Goal: Task Accomplishment & Management: Use online tool/utility

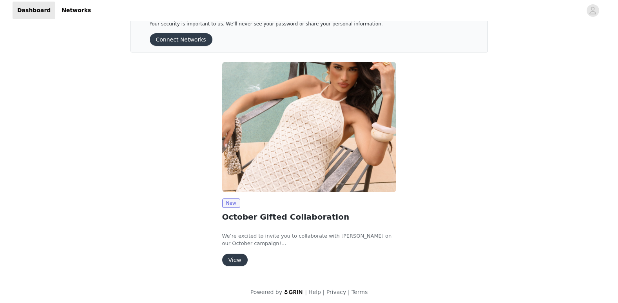
scroll to position [29, 0]
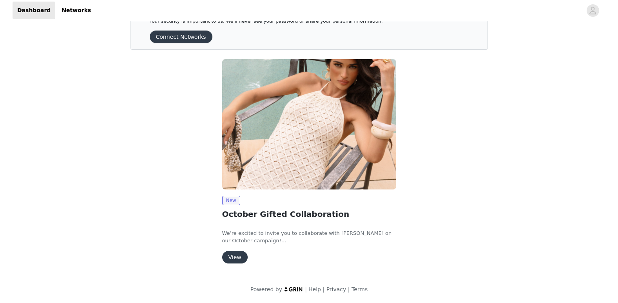
click at [226, 257] on button "View" at bounding box center [234, 257] width 25 height 13
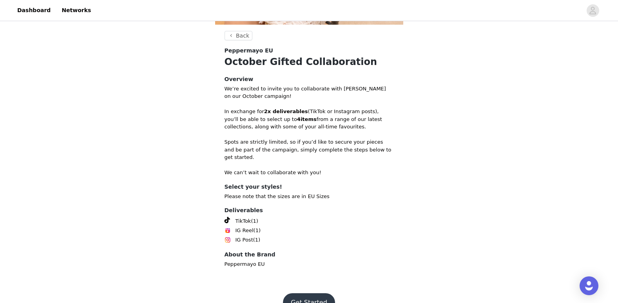
scroll to position [213, 0]
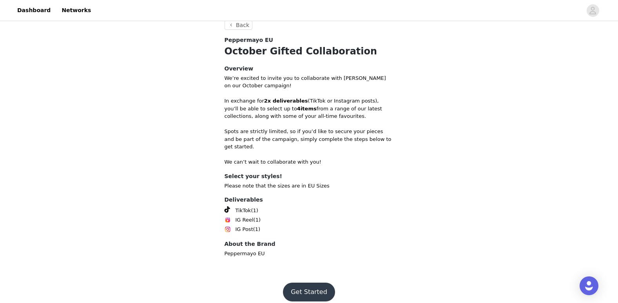
click at [311, 283] on button "Get Started" at bounding box center [309, 292] width 52 height 19
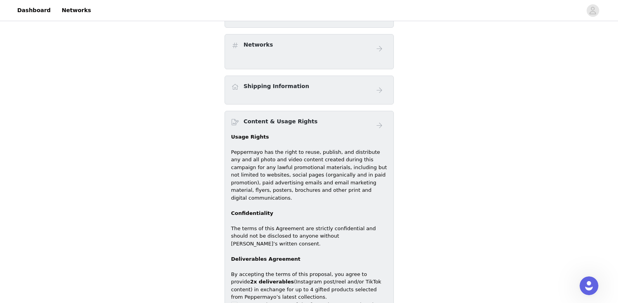
scroll to position [185, 0]
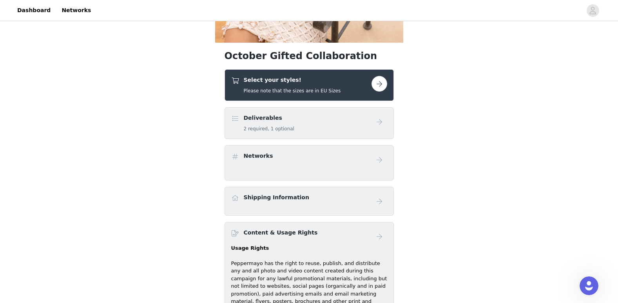
click at [292, 135] on div "Deliverables 2 required, 1 optional" at bounding box center [309, 123] width 169 height 32
click at [304, 124] on div "Deliverables 2 required, 1 optional" at bounding box center [301, 123] width 140 height 18
click at [376, 83] on button "button" at bounding box center [380, 84] width 16 height 16
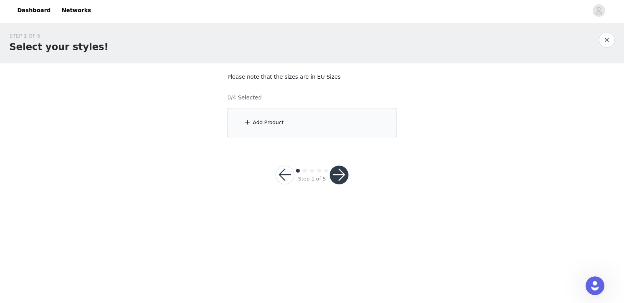
click at [302, 126] on div "Add Product" at bounding box center [311, 122] width 169 height 29
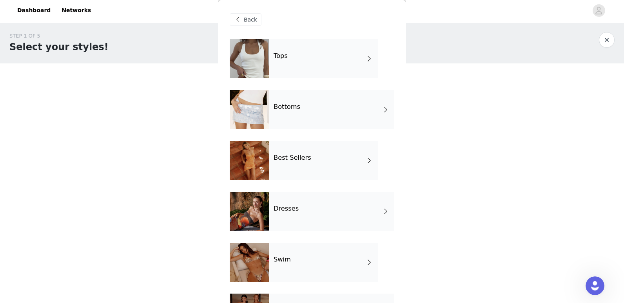
click at [248, 25] on div "Back" at bounding box center [246, 19] width 32 height 13
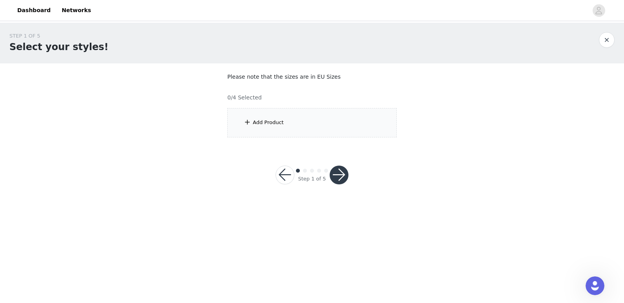
click at [257, 119] on div "Add Product" at bounding box center [311, 122] width 169 height 29
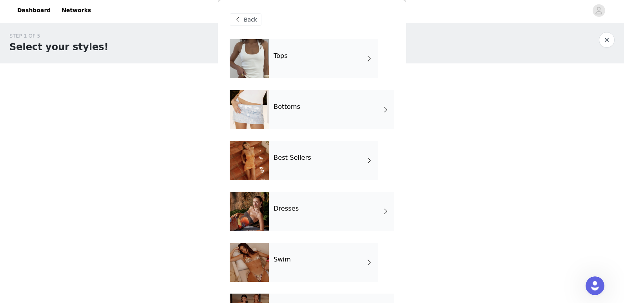
click at [258, 18] on div "Back" at bounding box center [246, 19] width 32 height 13
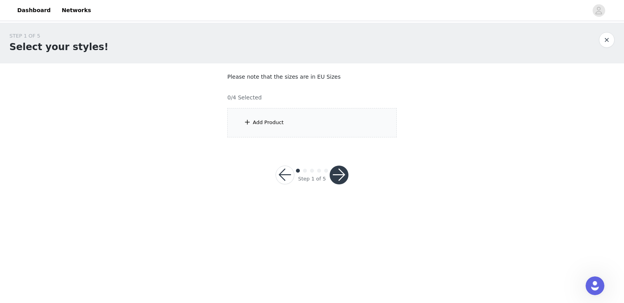
click at [335, 174] on button "button" at bounding box center [339, 175] width 19 height 19
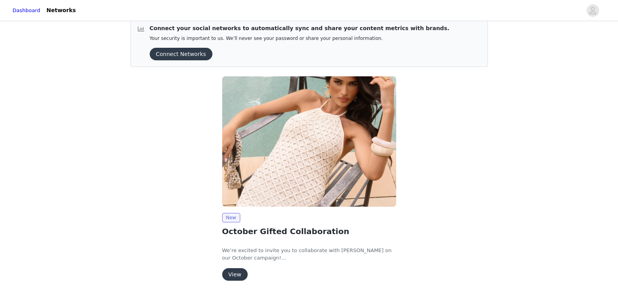
scroll to position [29, 0]
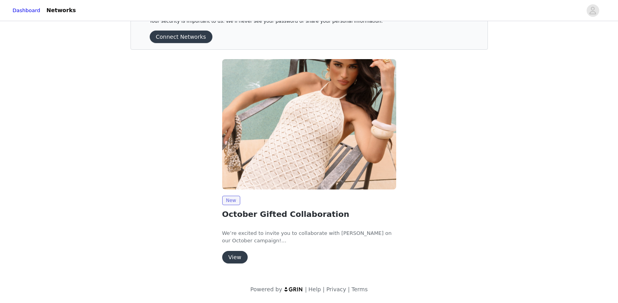
click at [239, 260] on button "View" at bounding box center [234, 257] width 25 height 13
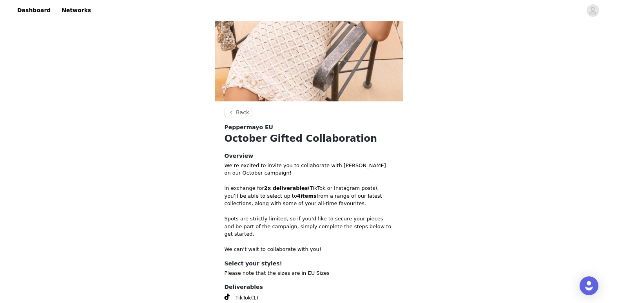
scroll to position [213, 0]
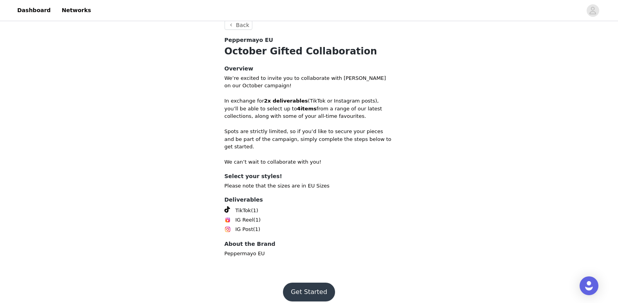
click at [308, 283] on button "Get Started" at bounding box center [309, 292] width 52 height 19
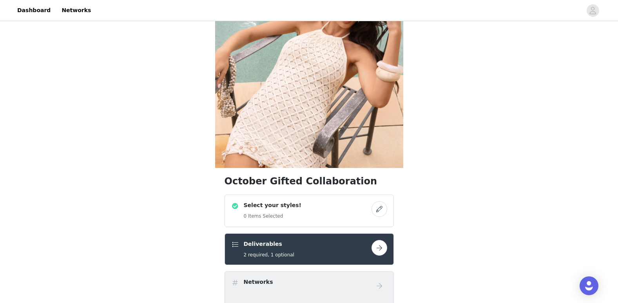
scroll to position [196, 0]
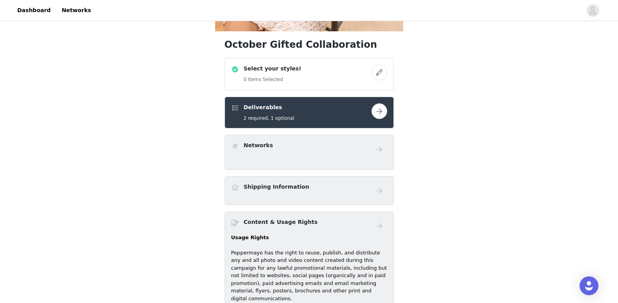
click at [379, 75] on button "button" at bounding box center [380, 73] width 16 height 16
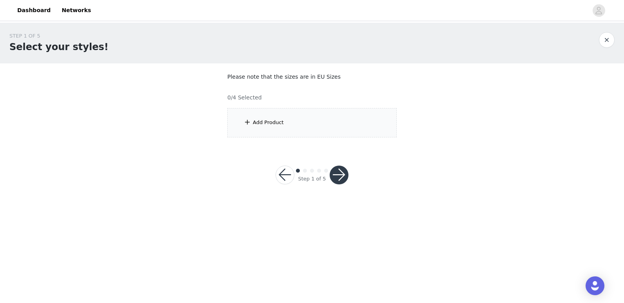
click at [323, 131] on div "Add Product" at bounding box center [311, 122] width 169 height 29
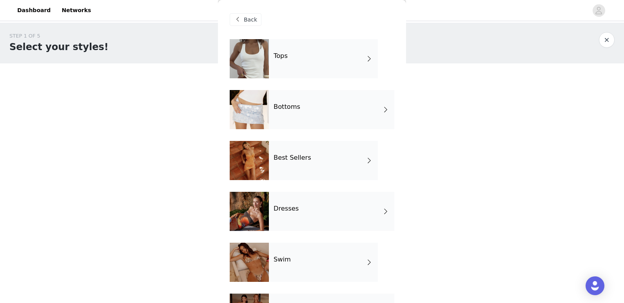
click at [370, 55] on div "Tops" at bounding box center [323, 58] width 109 height 39
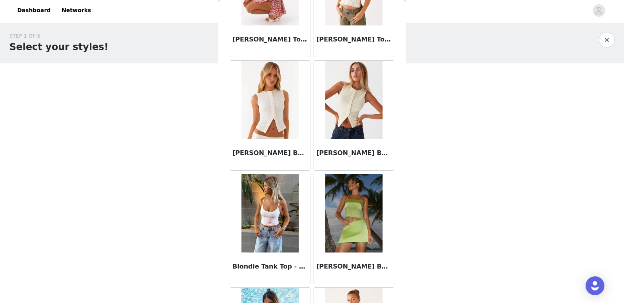
scroll to position [667, 0]
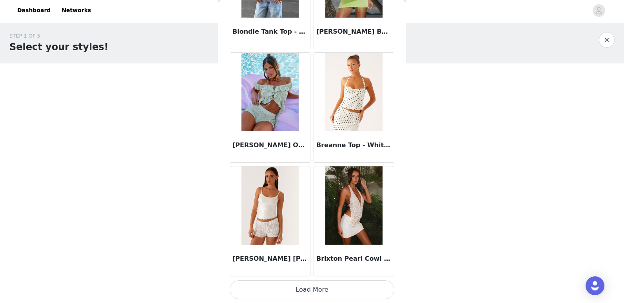
click at [358, 283] on button "Load More" at bounding box center [312, 290] width 165 height 19
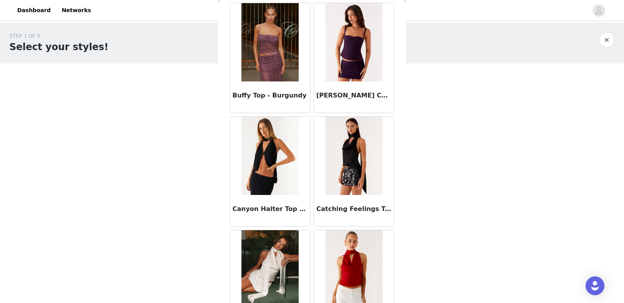
scroll to position [1132, 0]
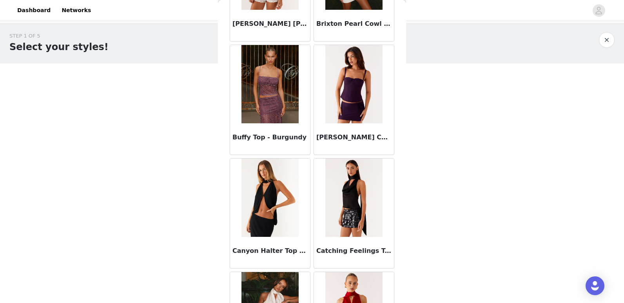
click at [347, 219] on img at bounding box center [353, 198] width 57 height 78
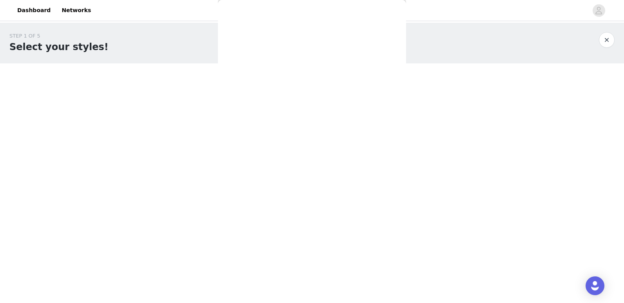
scroll to position [0, 0]
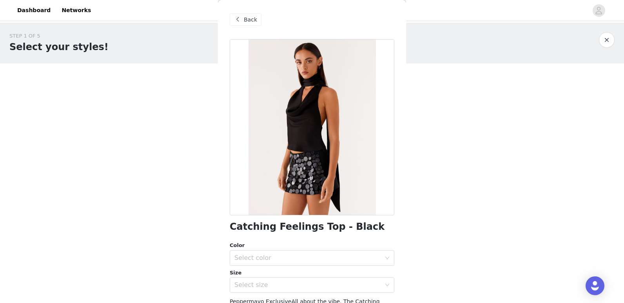
click at [314, 108] on div at bounding box center [312, 127] width 165 height 176
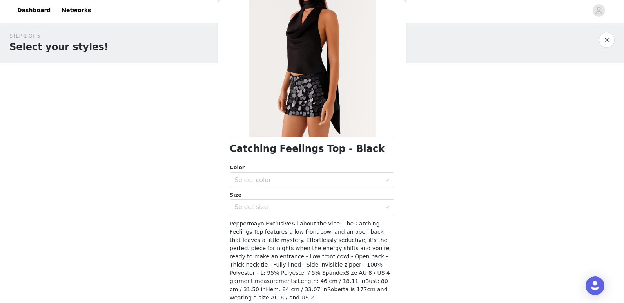
scroll to position [78, 0]
click at [316, 182] on div "Select color" at bounding box center [307, 180] width 147 height 8
click at [306, 197] on li "Black" at bounding box center [309, 197] width 159 height 13
click at [308, 203] on div "Select size" at bounding box center [309, 207] width 150 height 15
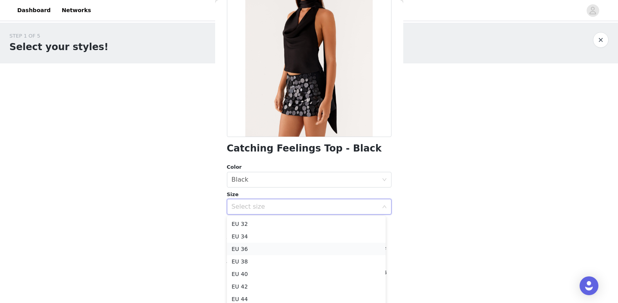
click at [272, 249] on li "EU 36" at bounding box center [306, 249] width 159 height 13
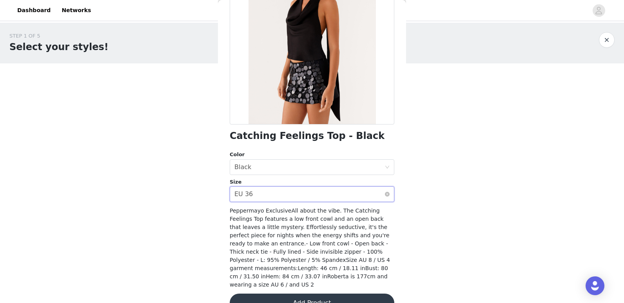
scroll to position [102, 0]
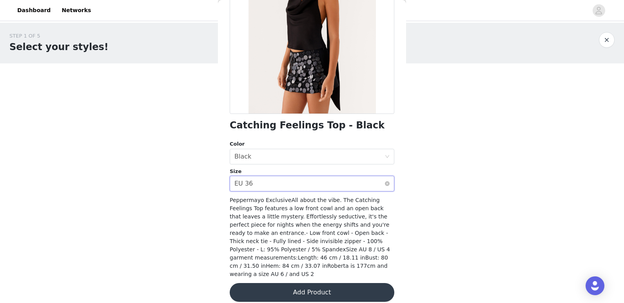
click at [345, 185] on div "Select size EU 36" at bounding box center [309, 183] width 150 height 15
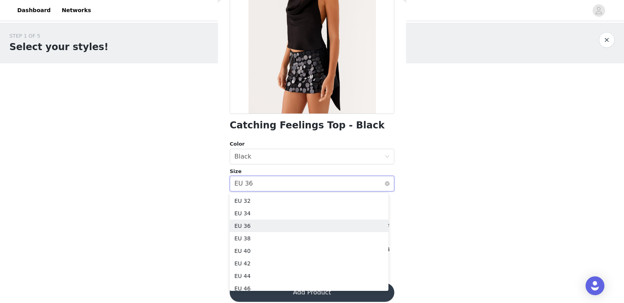
click at [345, 185] on div "Select size EU 36" at bounding box center [309, 183] width 150 height 15
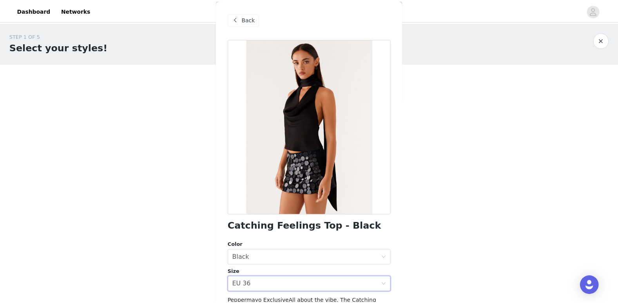
scroll to position [0, 0]
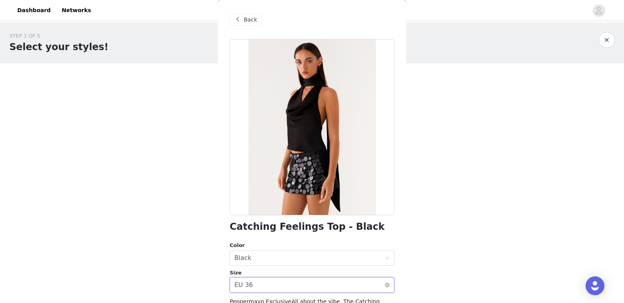
click at [383, 280] on div "Select size EU 36" at bounding box center [312, 286] width 165 height 16
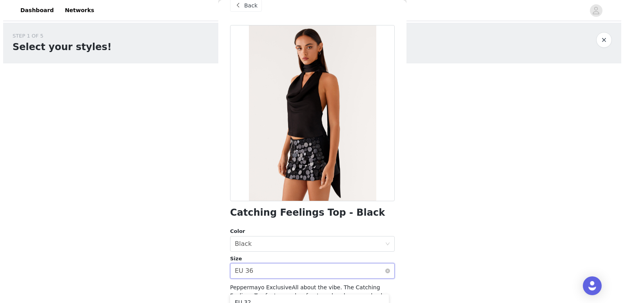
scroll to position [39, 0]
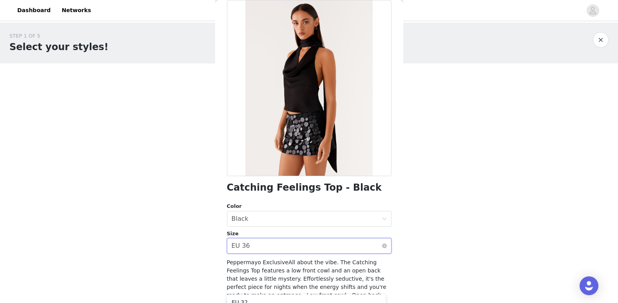
click at [363, 251] on div "Select size EU 36" at bounding box center [307, 246] width 150 height 15
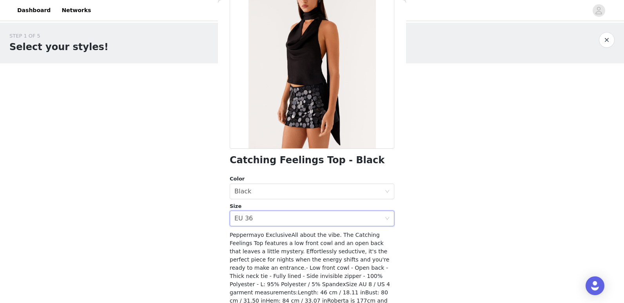
scroll to position [78, 0]
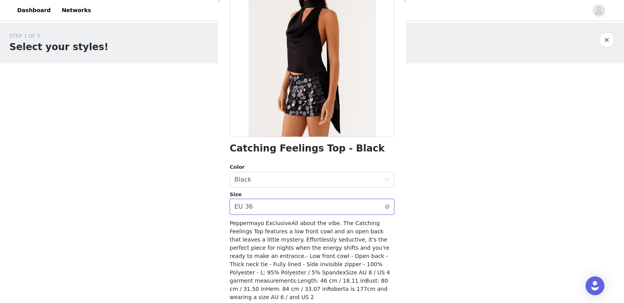
click at [379, 204] on div "Select size EU 36" at bounding box center [312, 207] width 165 height 16
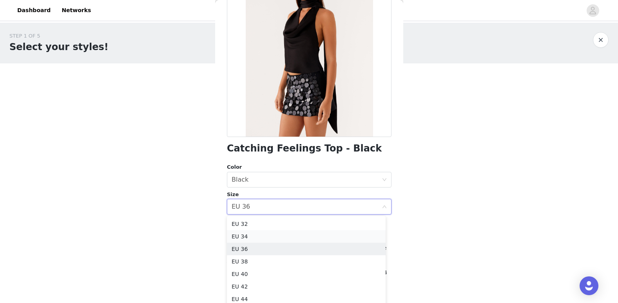
click at [338, 235] on li "EU 34" at bounding box center [306, 237] width 159 height 13
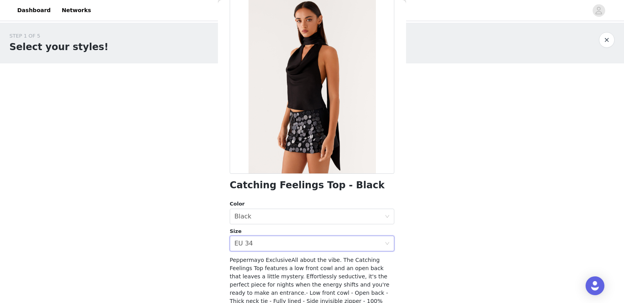
scroll to position [102, 0]
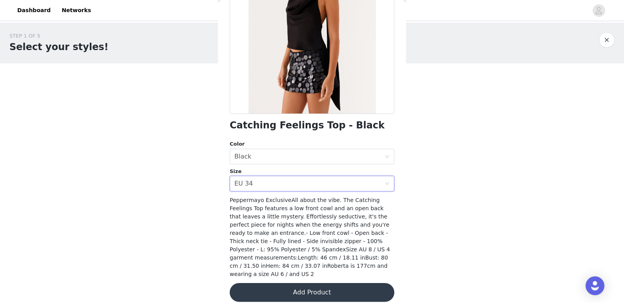
click at [333, 286] on button "Add Product" at bounding box center [312, 292] width 165 height 19
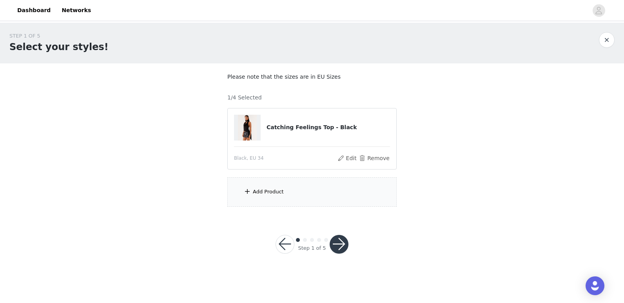
click at [265, 194] on div "Add Product" at bounding box center [268, 192] width 31 height 8
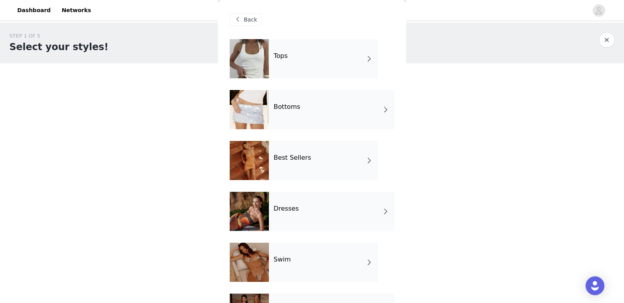
click at [352, 112] on div "Bottoms" at bounding box center [331, 109] width 125 height 39
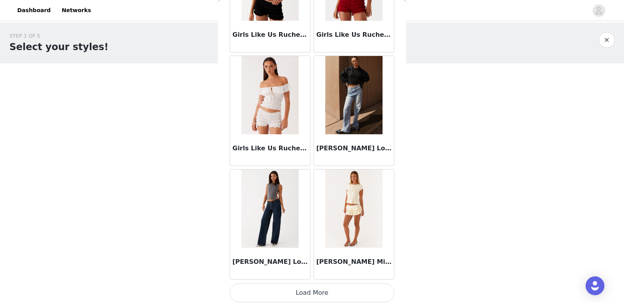
scroll to position [896, 0]
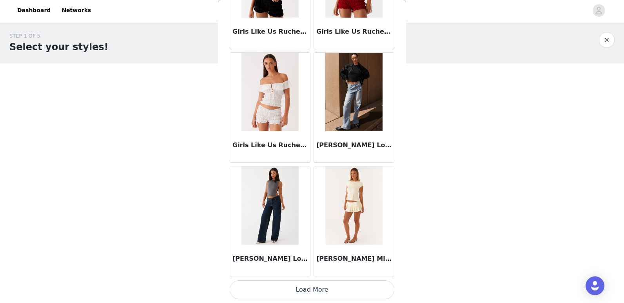
click at [342, 291] on button "Load More" at bounding box center [312, 290] width 165 height 19
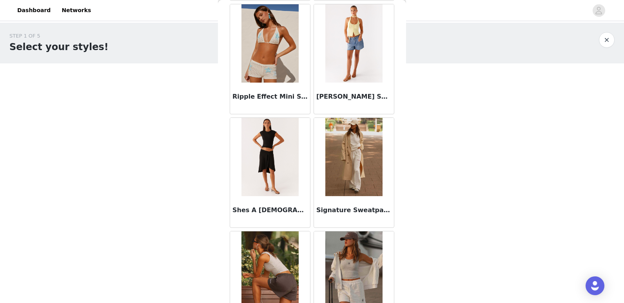
scroll to position [2033, 0]
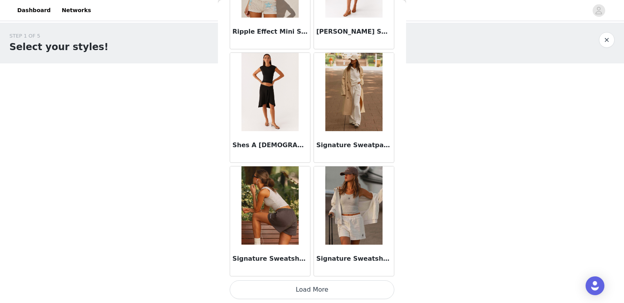
click at [351, 284] on button "Load More" at bounding box center [312, 290] width 165 height 19
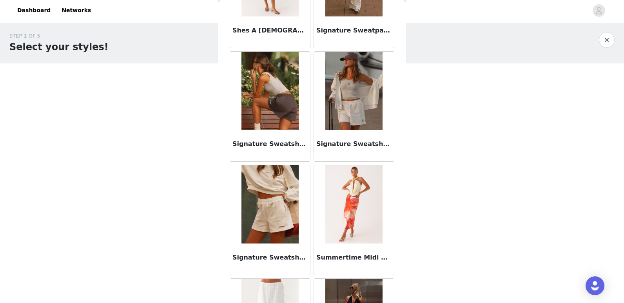
scroll to position [2151, 0]
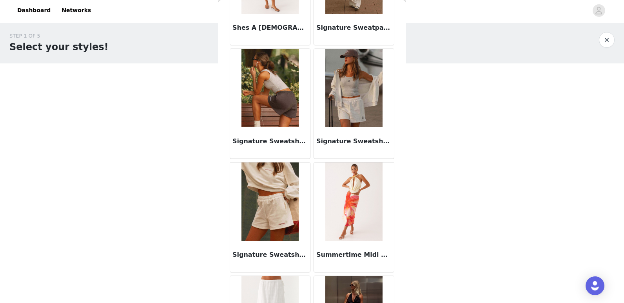
click at [268, 115] on img at bounding box center [270, 88] width 57 height 78
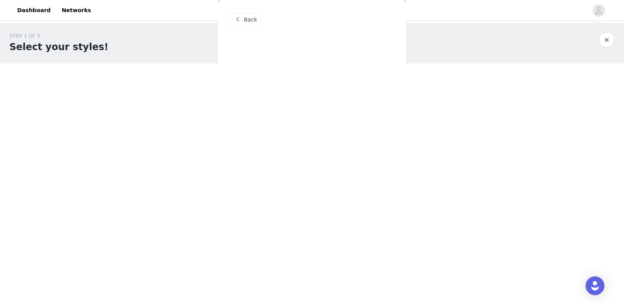
scroll to position [0, 0]
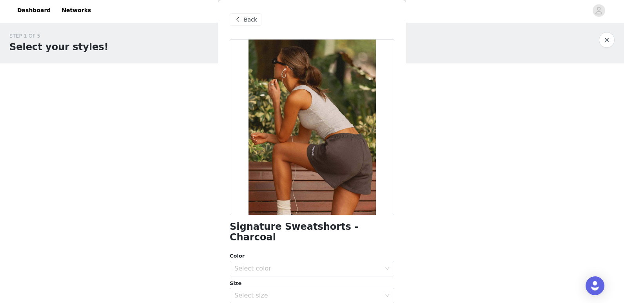
click at [244, 20] on span "Back" at bounding box center [250, 20] width 13 height 8
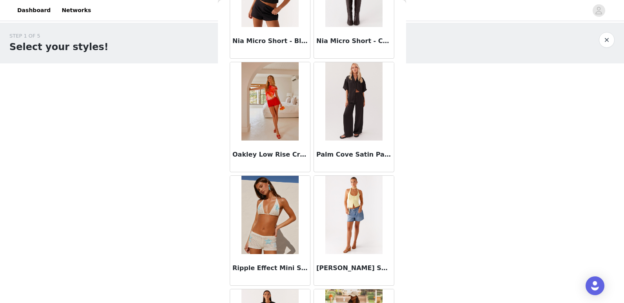
scroll to position [1640, 0]
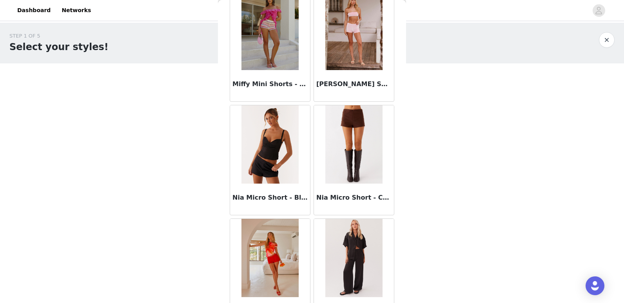
click at [354, 155] on img at bounding box center [353, 144] width 57 height 78
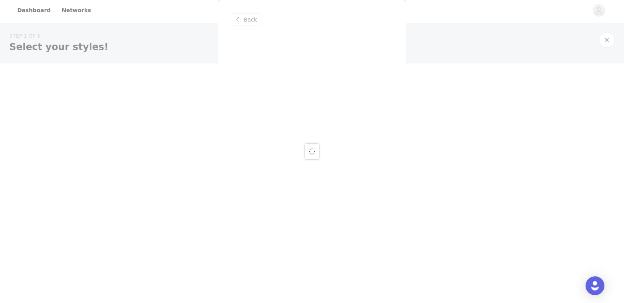
scroll to position [0, 0]
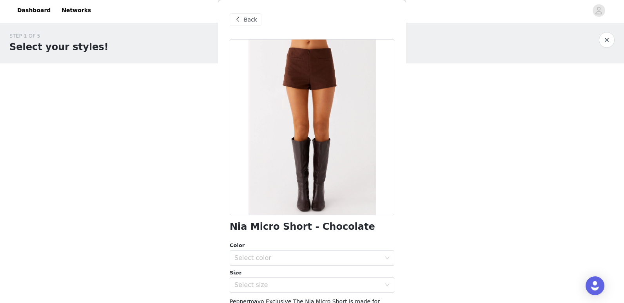
click at [241, 27] on div "Back" at bounding box center [312, 19] width 165 height 39
click at [243, 22] on div "Back" at bounding box center [246, 19] width 32 height 13
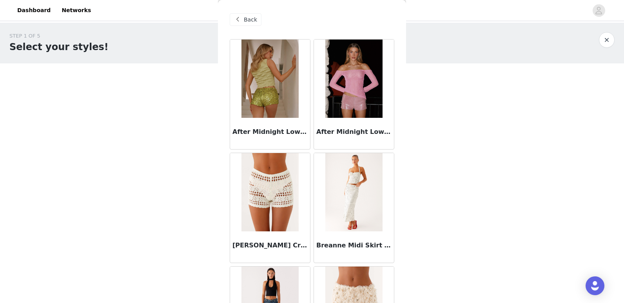
click at [255, 20] on div "Back" at bounding box center [246, 19] width 32 height 13
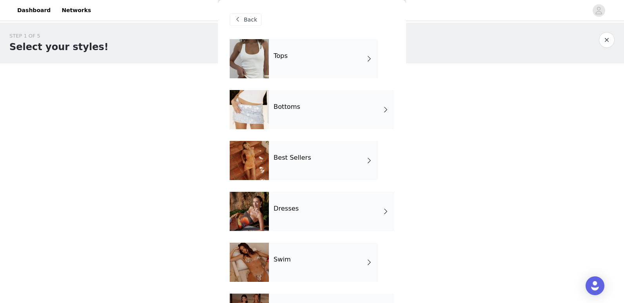
click at [309, 158] on div "Best Sellers" at bounding box center [323, 160] width 109 height 39
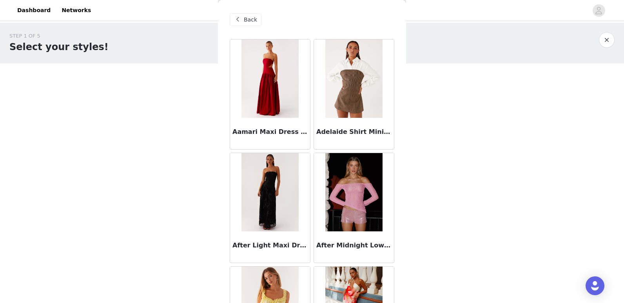
click at [348, 130] on h3 "Adelaide Shirt Mini Dress - Brown" at bounding box center [353, 131] width 75 height 9
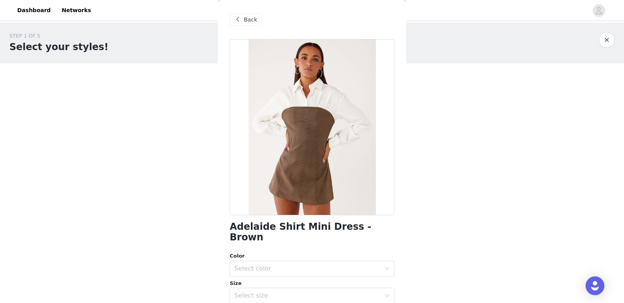
click at [242, 20] on span at bounding box center [237, 19] width 9 height 9
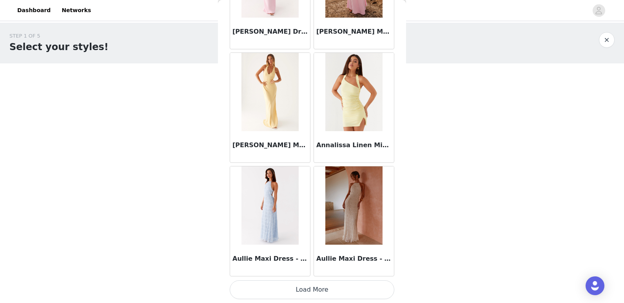
click at [318, 293] on button "Load More" at bounding box center [312, 290] width 165 height 19
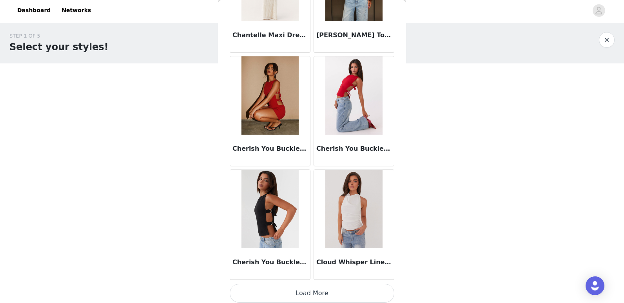
scroll to position [2033, 0]
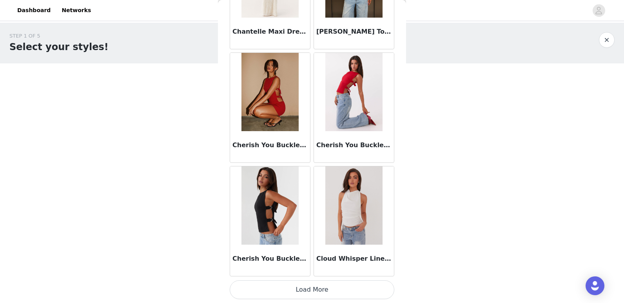
click at [346, 287] on button "Load More" at bounding box center [312, 290] width 165 height 19
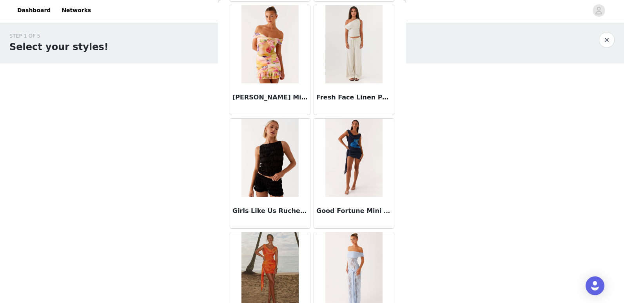
scroll to position [3170, 0]
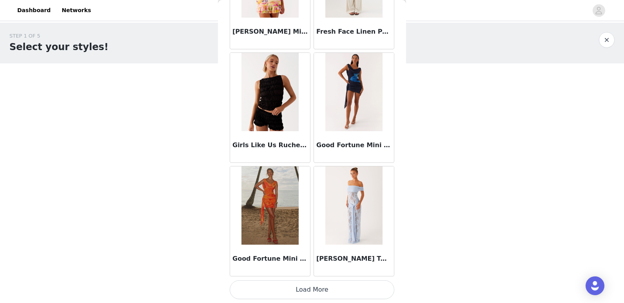
click at [350, 288] on button "Load More" at bounding box center [312, 290] width 165 height 19
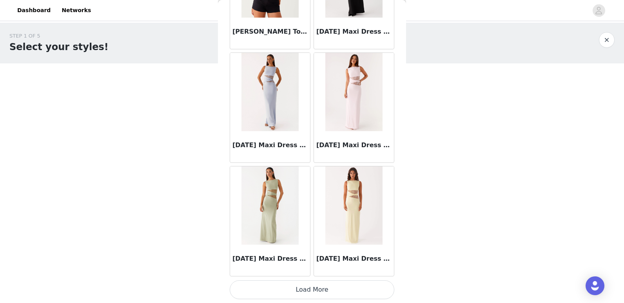
scroll to position [4150, 0]
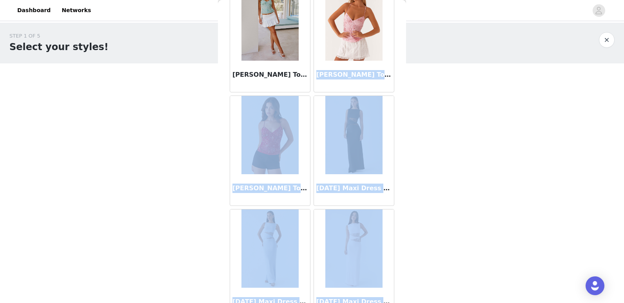
drag, startPoint x: 407, startPoint y: 273, endPoint x: 403, endPoint y: 25, distance: 248.6
click at [403, 25] on body "Dashboard Networks STEP 1 OF 5 Select your styles! Please note that the sizes a…" at bounding box center [312, 151] width 624 height 303
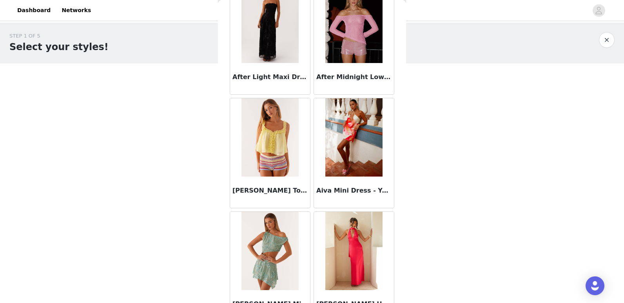
scroll to position [0, 0]
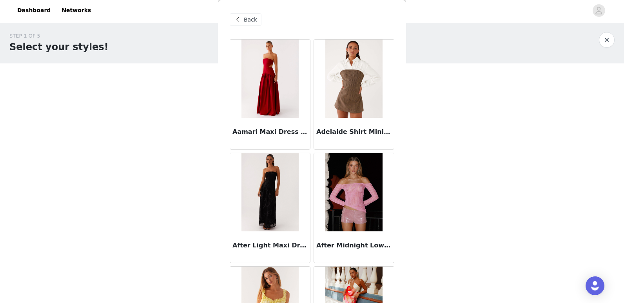
click at [254, 21] on span "Back" at bounding box center [250, 20] width 13 height 8
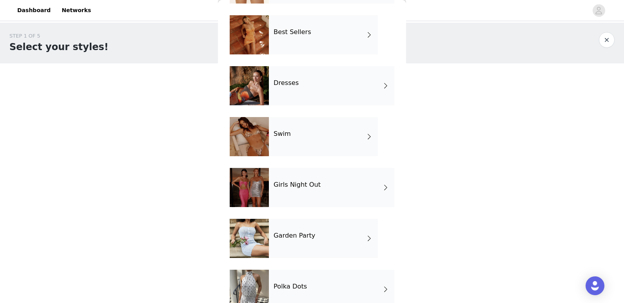
scroll to position [143, 0]
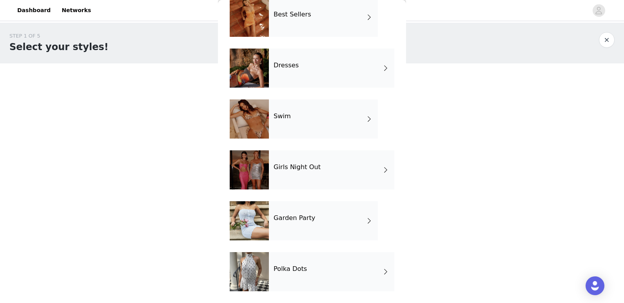
click at [336, 223] on div "Garden Party" at bounding box center [323, 221] width 109 height 39
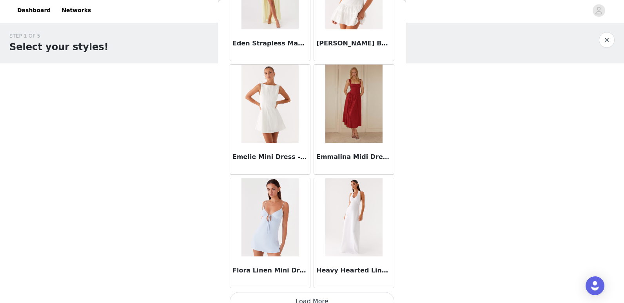
scroll to position [896, 0]
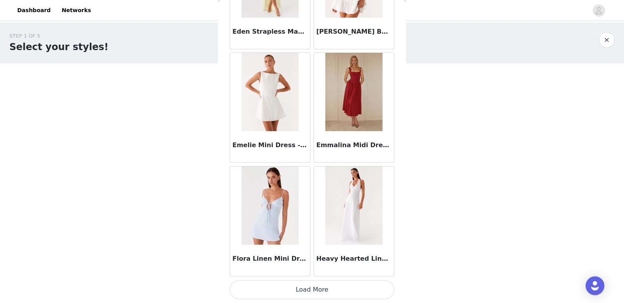
click at [362, 284] on button "Load More" at bounding box center [312, 290] width 165 height 19
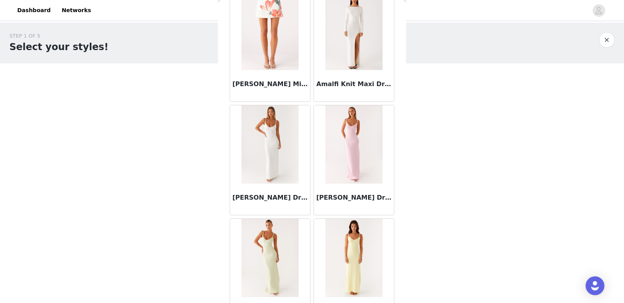
scroll to position [0, 0]
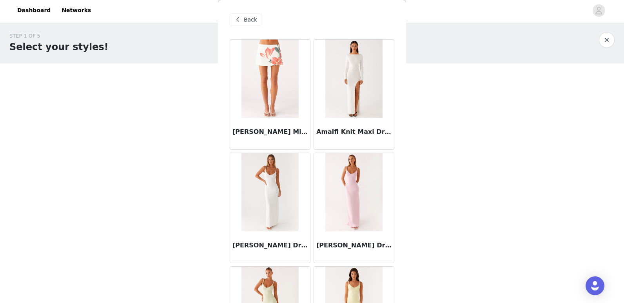
click at [252, 19] on span "Back" at bounding box center [250, 20] width 13 height 8
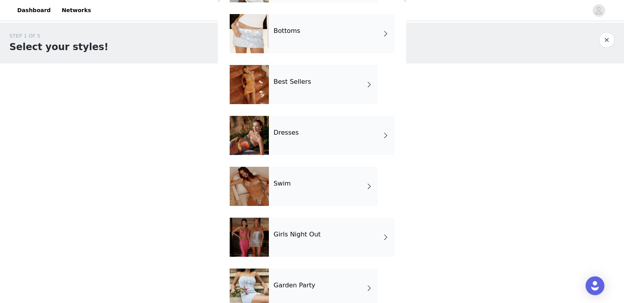
scroll to position [78, 0]
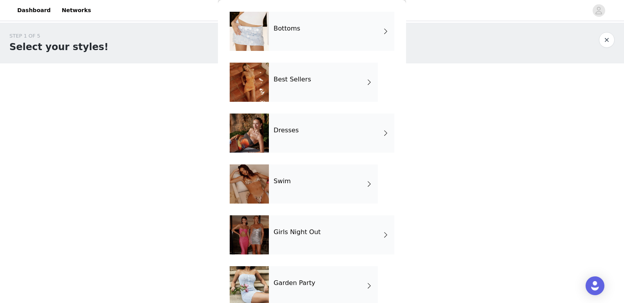
click at [329, 231] on div "Girls Night Out" at bounding box center [331, 235] width 125 height 39
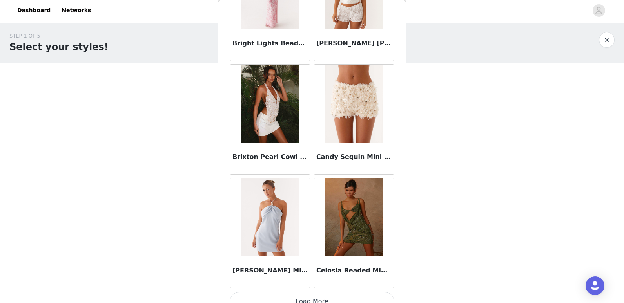
scroll to position [896, 0]
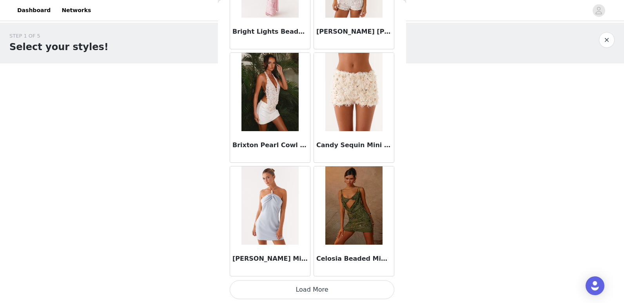
click at [351, 285] on button "Load More" at bounding box center [312, 290] width 165 height 19
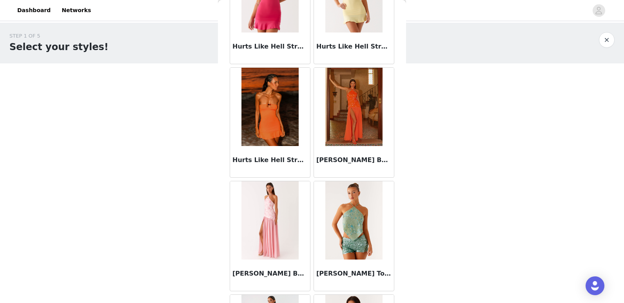
scroll to position [2033, 0]
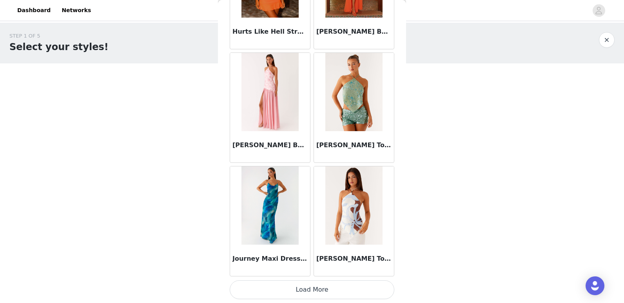
click at [370, 292] on button "Load More" at bounding box center [312, 290] width 165 height 19
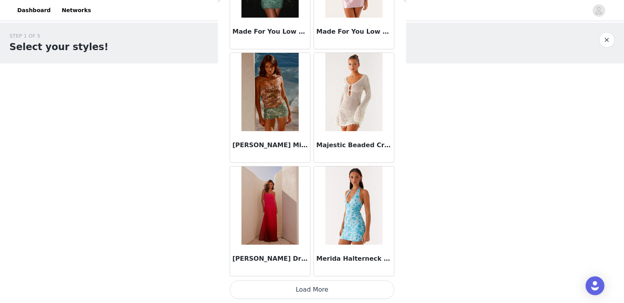
click at [364, 287] on button "Load More" at bounding box center [312, 290] width 165 height 19
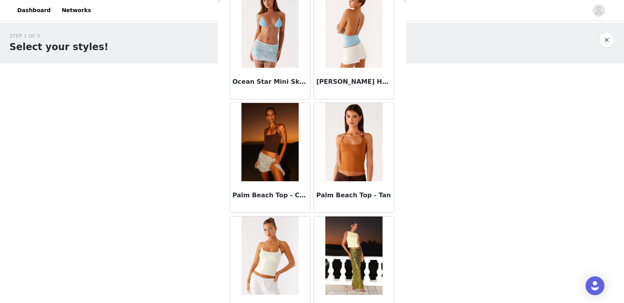
scroll to position [4307, 0]
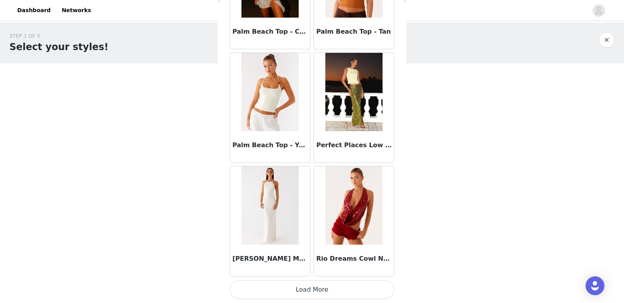
click at [349, 284] on button "Load More" at bounding box center [312, 290] width 165 height 19
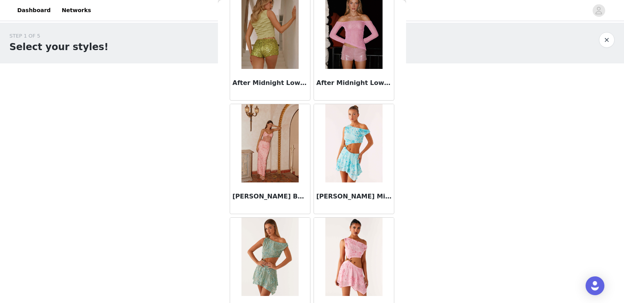
scroll to position [0, 0]
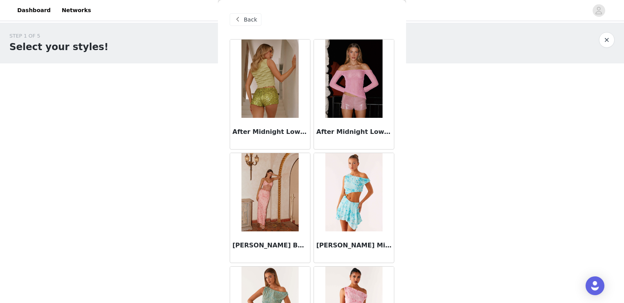
click at [238, 21] on span at bounding box center [237, 19] width 9 height 9
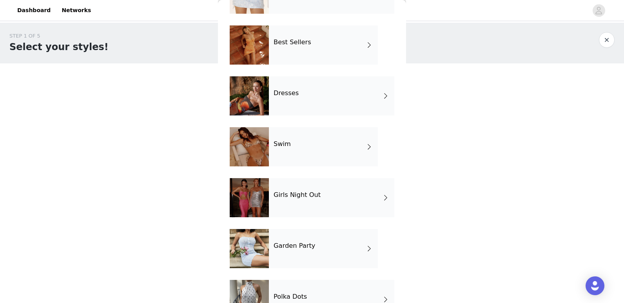
scroll to position [143, 0]
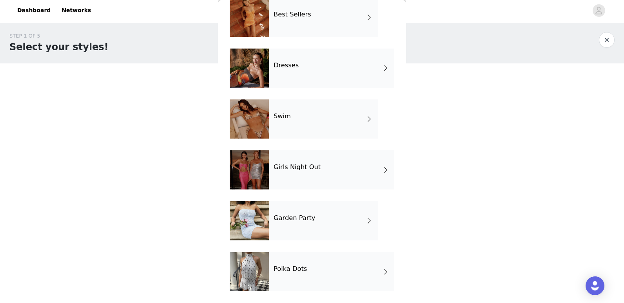
click at [316, 272] on div "Polka Dots" at bounding box center [331, 271] width 125 height 39
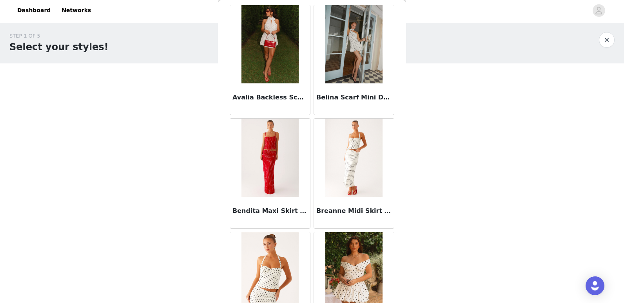
scroll to position [0, 0]
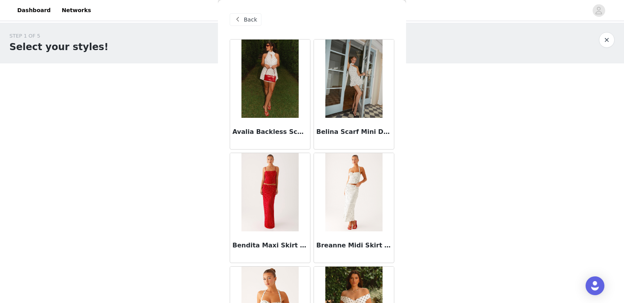
click at [253, 18] on span "Back" at bounding box center [250, 20] width 13 height 8
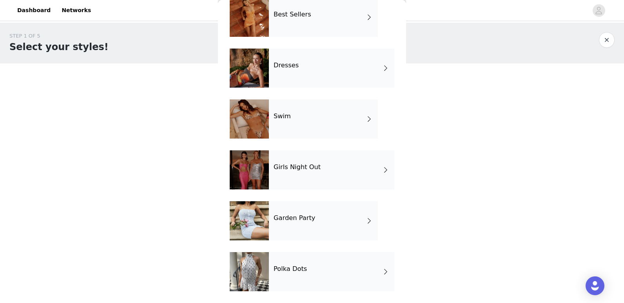
scroll to position [104, 0]
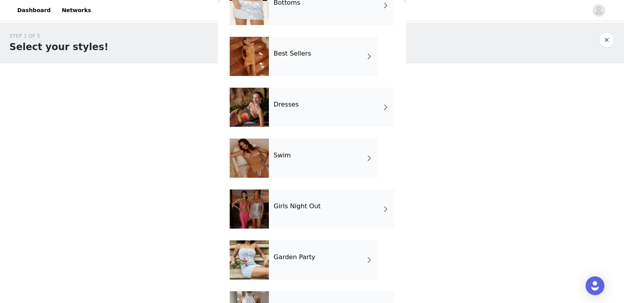
click at [325, 216] on div "Girls Night Out" at bounding box center [331, 209] width 125 height 39
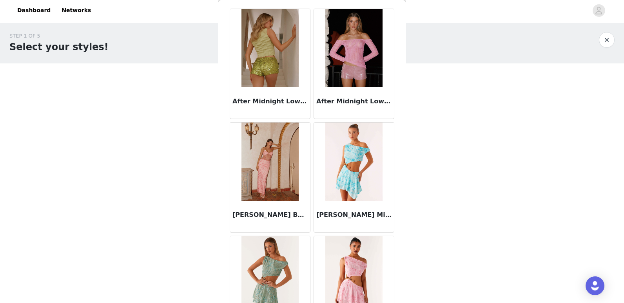
scroll to position [0, 0]
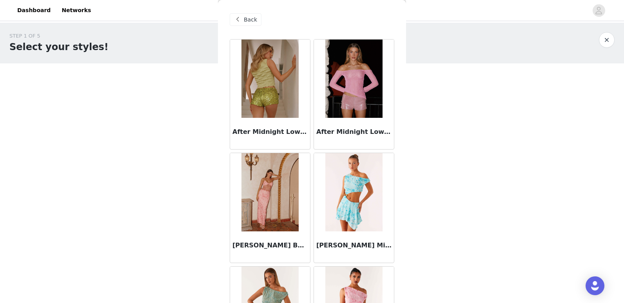
click at [250, 21] on span "Back" at bounding box center [250, 20] width 13 height 8
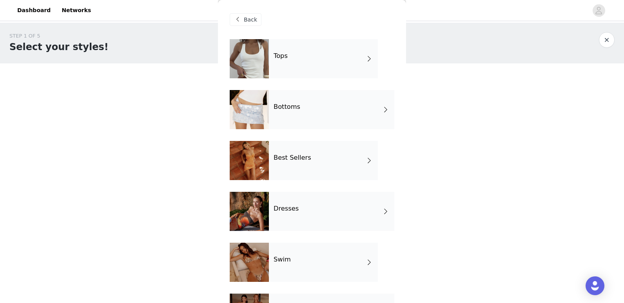
click at [294, 113] on div "Bottoms" at bounding box center [331, 109] width 125 height 39
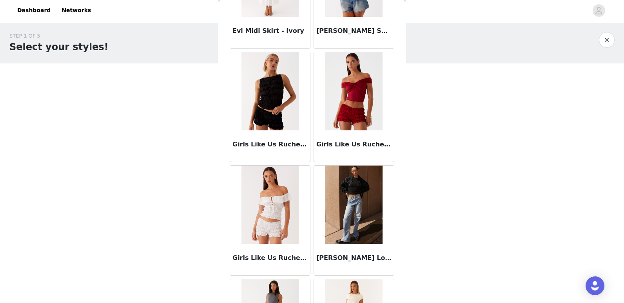
scroll to position [863, 0]
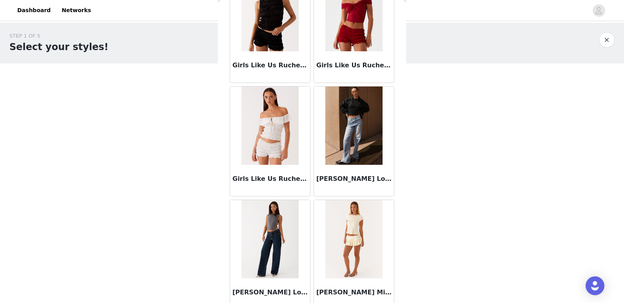
click at [341, 166] on div "[PERSON_NAME] Low Rise Denim Jeans - Light Blue" at bounding box center [354, 180] width 80 height 31
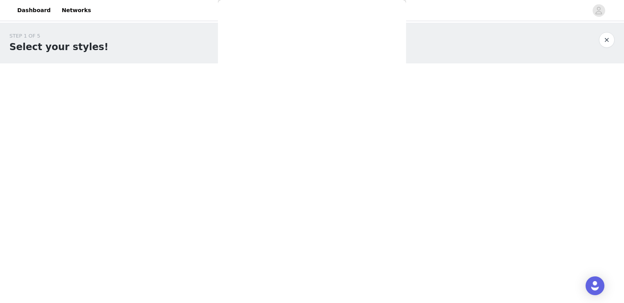
scroll to position [0, 0]
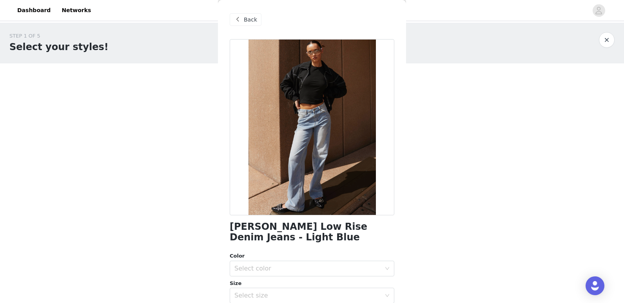
click at [251, 19] on span "Back" at bounding box center [250, 20] width 13 height 8
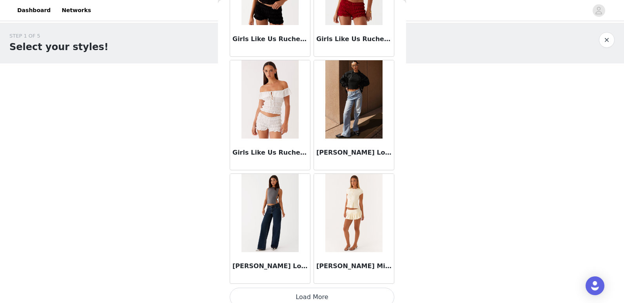
scroll to position [896, 0]
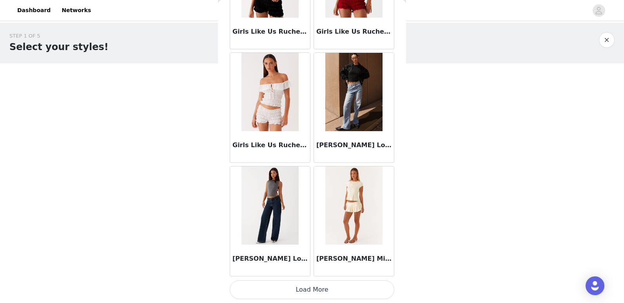
click at [313, 293] on button "Load More" at bounding box center [312, 290] width 165 height 19
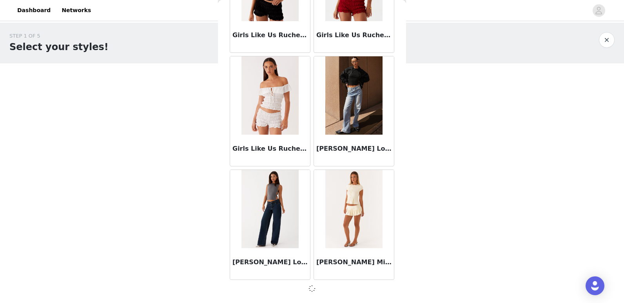
click at [260, 215] on img at bounding box center [270, 209] width 57 height 78
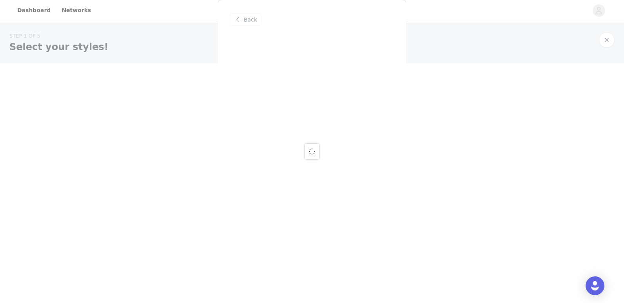
scroll to position [0, 0]
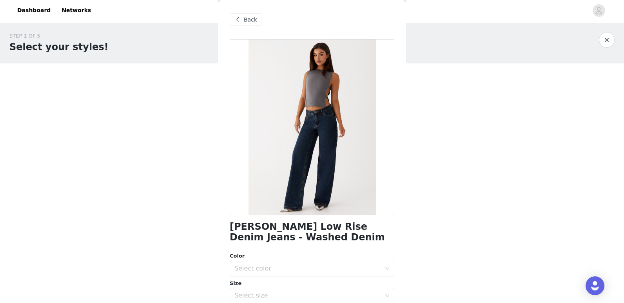
click at [247, 20] on span "Back" at bounding box center [250, 20] width 13 height 8
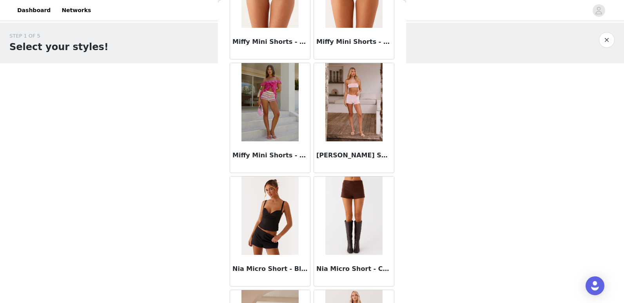
scroll to position [1608, 0]
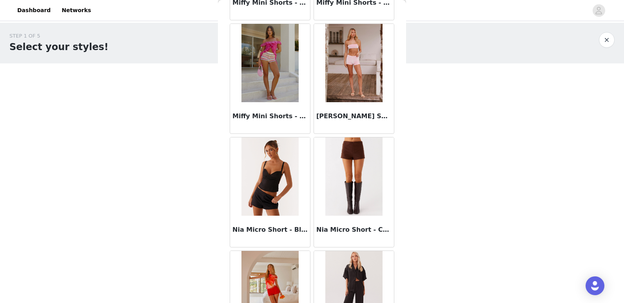
click at [281, 225] on h3 "Nia Micro Short - Black" at bounding box center [270, 229] width 75 height 9
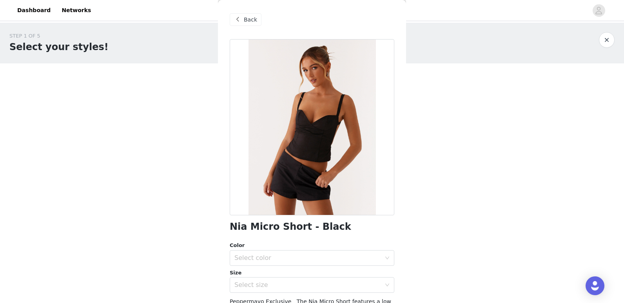
scroll to position [78, 0]
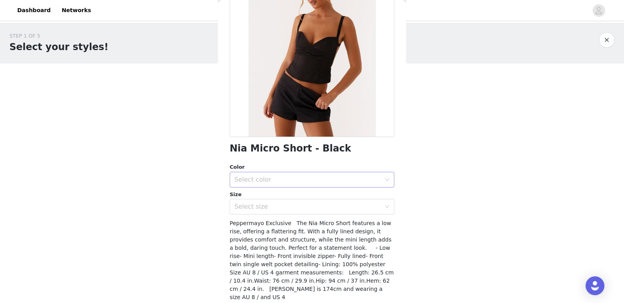
click at [302, 178] on div "Select color" at bounding box center [307, 180] width 147 height 8
click at [302, 199] on li "Black" at bounding box center [309, 197] width 159 height 13
click at [304, 207] on div "Select size" at bounding box center [307, 207] width 147 height 8
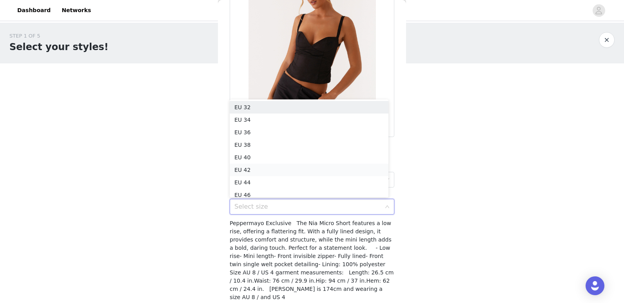
scroll to position [4, 0]
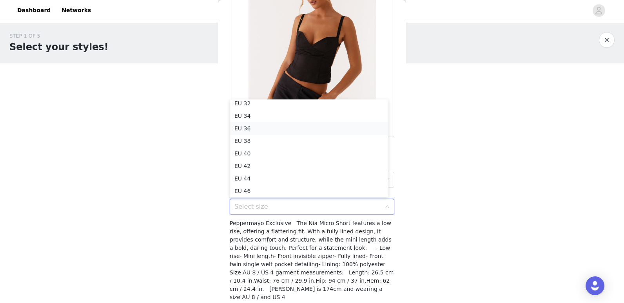
click at [287, 129] on li "EU 36" at bounding box center [309, 128] width 159 height 13
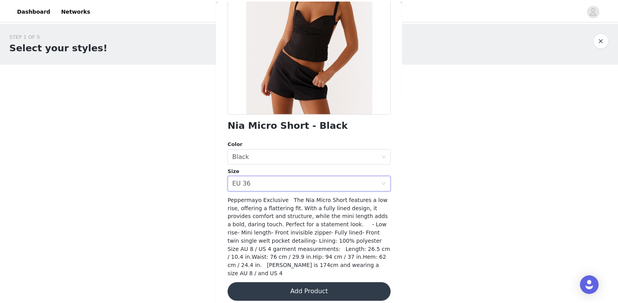
scroll to position [102, 0]
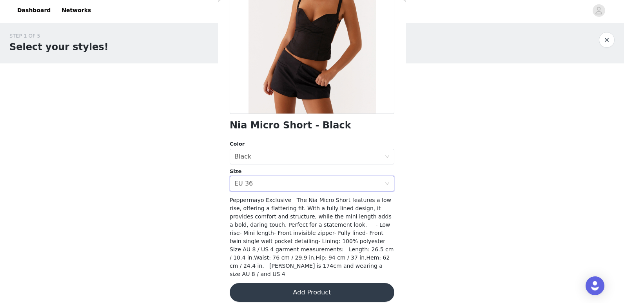
click at [328, 283] on button "Add Product" at bounding box center [312, 292] width 165 height 19
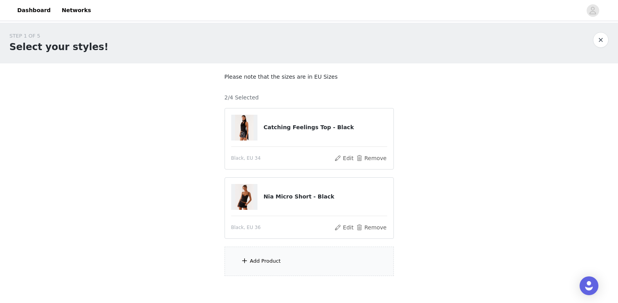
click at [310, 261] on div "Add Product" at bounding box center [309, 261] width 169 height 29
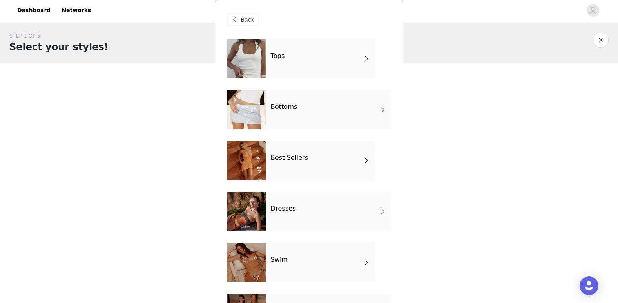
click at [296, 108] on div "Bottoms" at bounding box center [328, 109] width 125 height 39
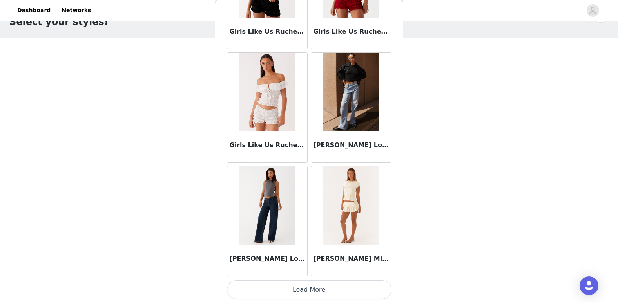
scroll to position [39, 0]
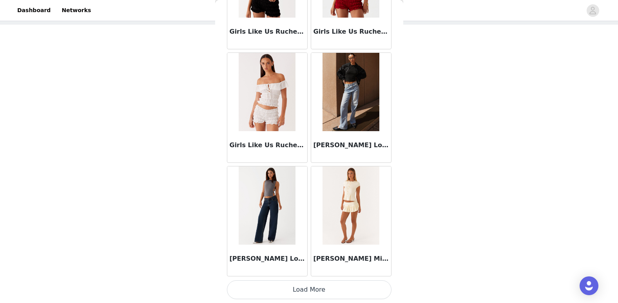
click at [314, 292] on button "Load More" at bounding box center [309, 290] width 165 height 19
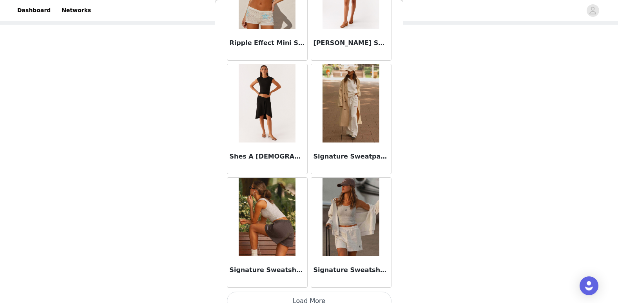
scroll to position [2033, 0]
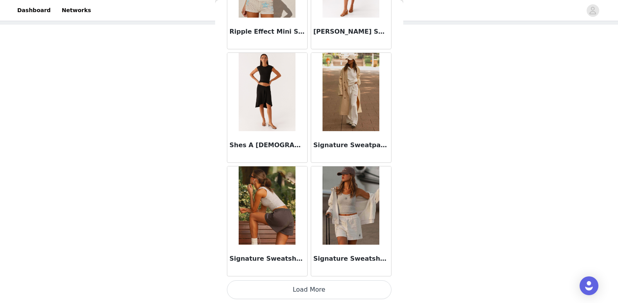
click at [343, 298] on button "Load More" at bounding box center [309, 290] width 165 height 19
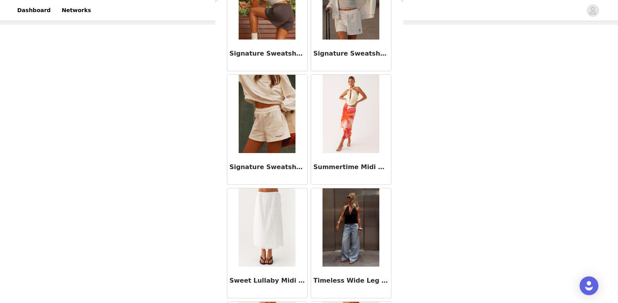
scroll to position [2308, 0]
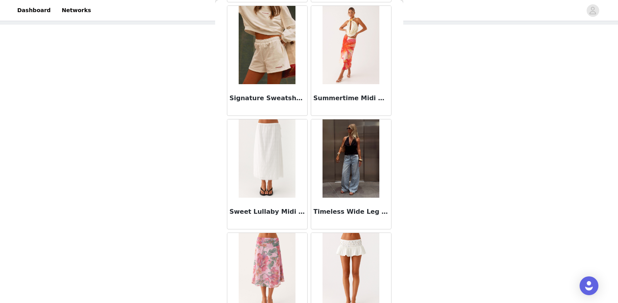
click at [354, 142] on img at bounding box center [351, 159] width 57 height 78
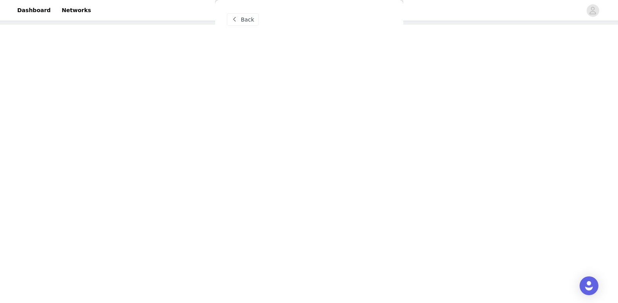
scroll to position [0, 0]
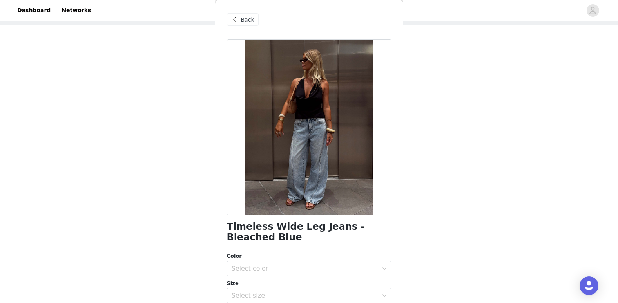
click at [239, 23] on span at bounding box center [234, 19] width 9 height 9
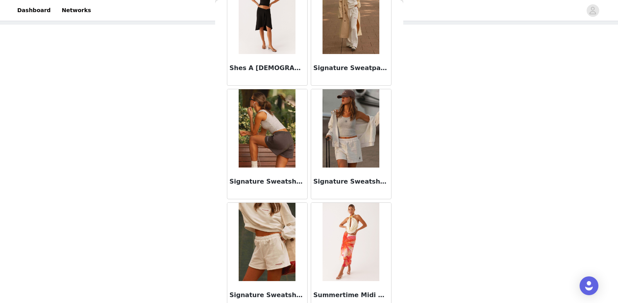
scroll to position [2110, 0]
click at [278, 215] on img at bounding box center [267, 242] width 57 height 78
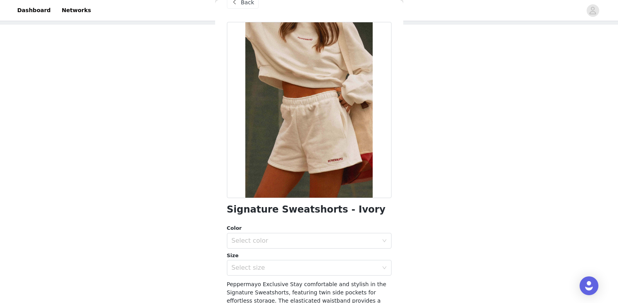
scroll to position [0, 0]
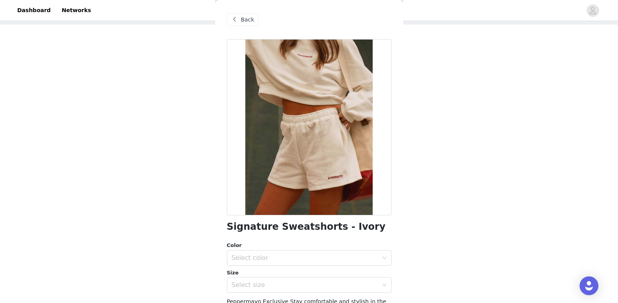
click at [249, 20] on span "Back" at bounding box center [247, 20] width 13 height 8
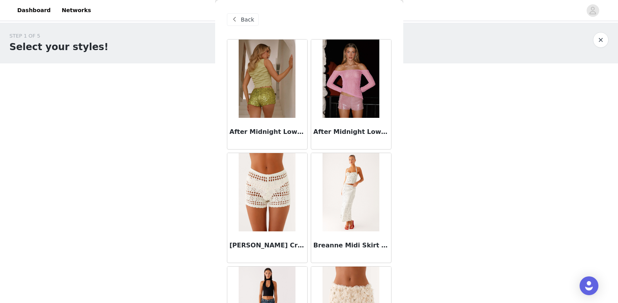
click at [252, 24] on div "Back" at bounding box center [243, 19] width 32 height 13
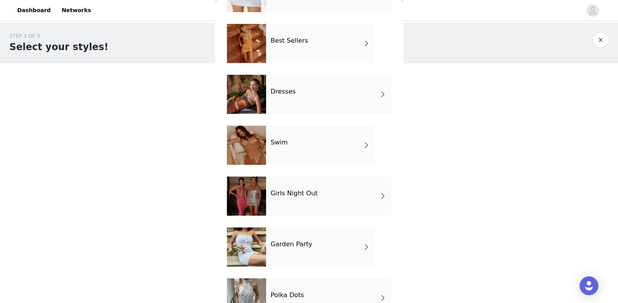
scroll to position [104, 0]
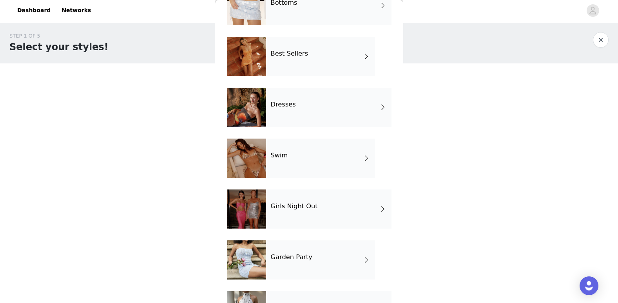
click at [329, 162] on div "Swim" at bounding box center [320, 158] width 109 height 39
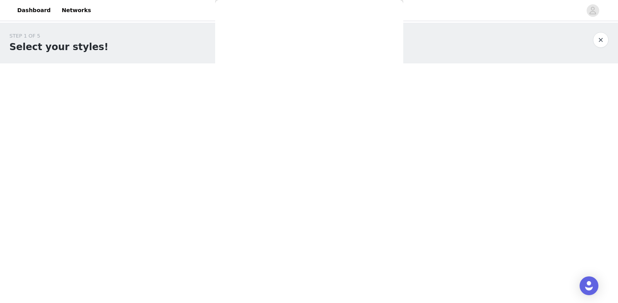
scroll to position [0, 0]
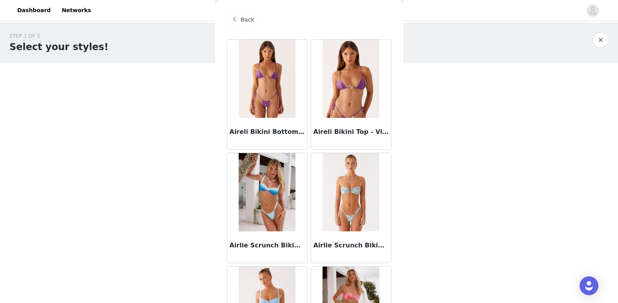
click at [247, 22] on span "Back" at bounding box center [247, 20] width 13 height 8
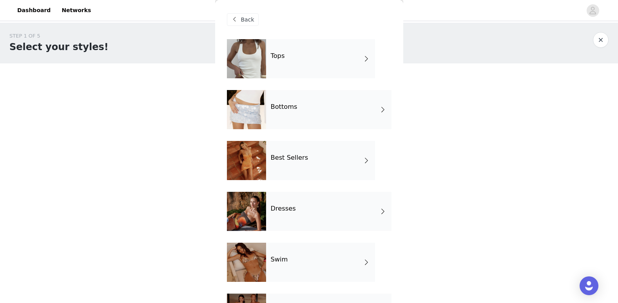
click at [296, 62] on div "Tops" at bounding box center [320, 58] width 109 height 39
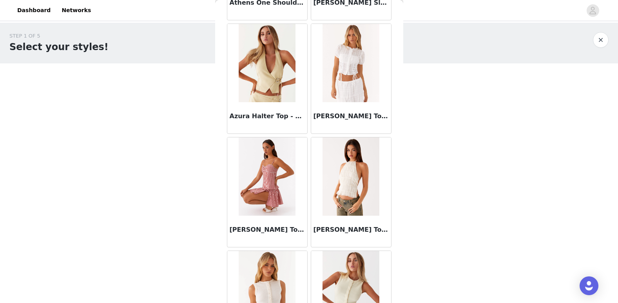
scroll to position [588, 0]
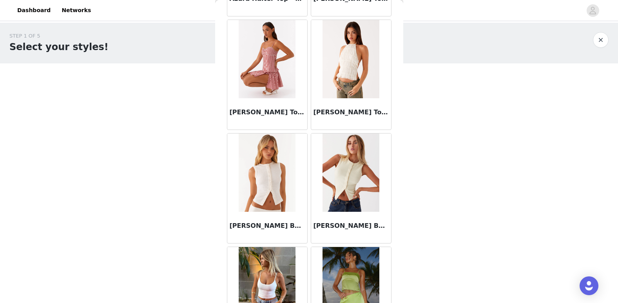
click at [338, 167] on img at bounding box center [351, 173] width 57 height 78
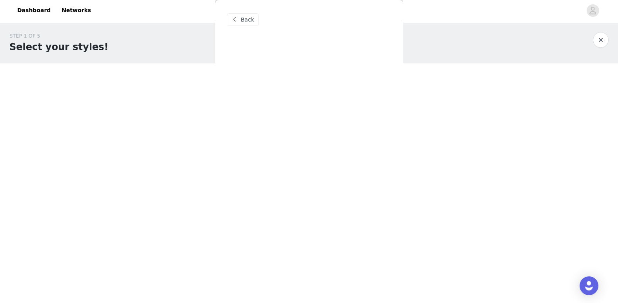
scroll to position [0, 0]
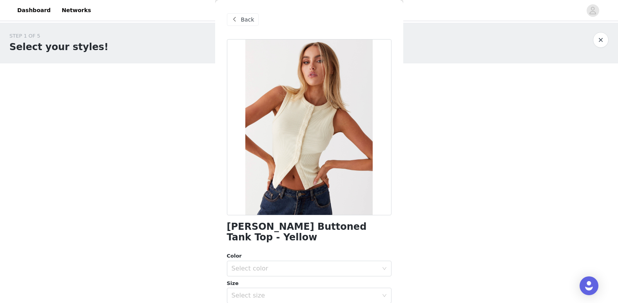
click at [245, 19] on span "Back" at bounding box center [247, 20] width 13 height 8
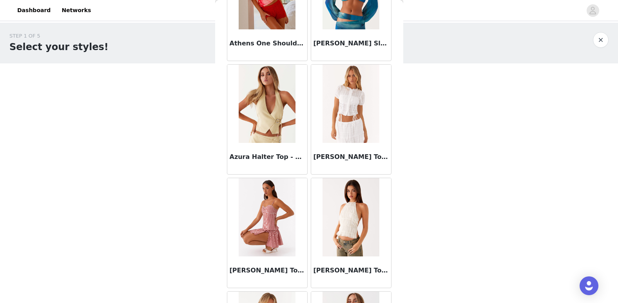
scroll to position [431, 0]
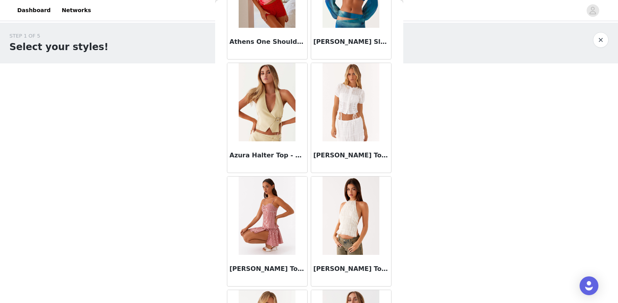
click at [270, 123] on img at bounding box center [267, 102] width 57 height 78
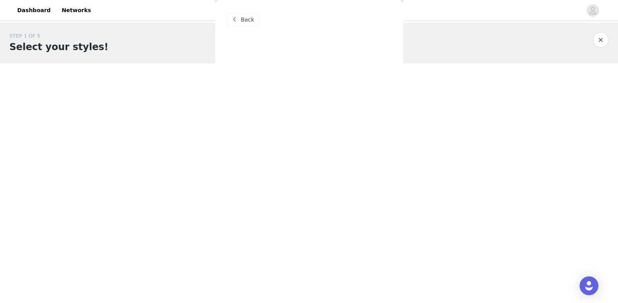
scroll to position [0, 0]
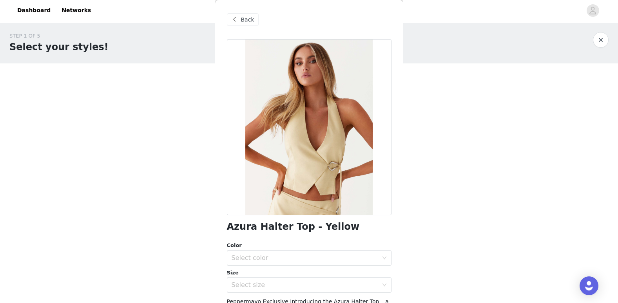
click at [241, 19] on span "Back" at bounding box center [247, 20] width 13 height 8
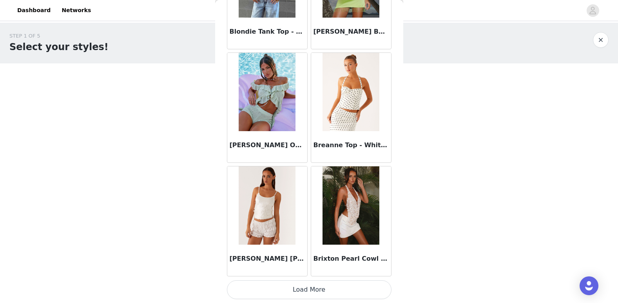
scroll to position [39, 0]
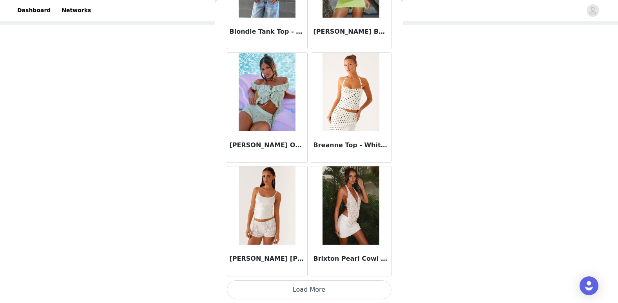
click at [311, 290] on button "Load More" at bounding box center [309, 290] width 165 height 19
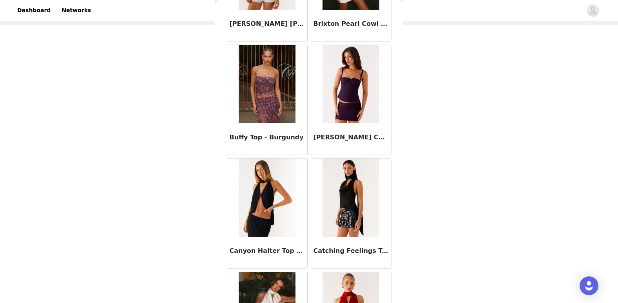
scroll to position [1171, 0]
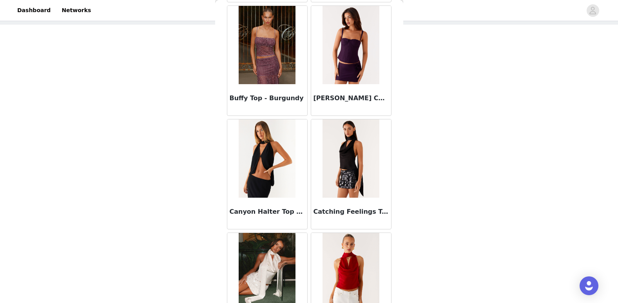
click at [340, 161] on img at bounding box center [351, 159] width 57 height 78
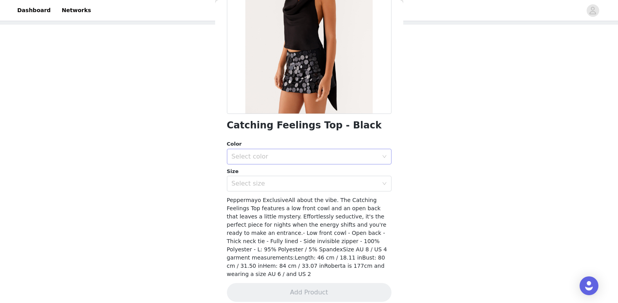
scroll to position [0, 0]
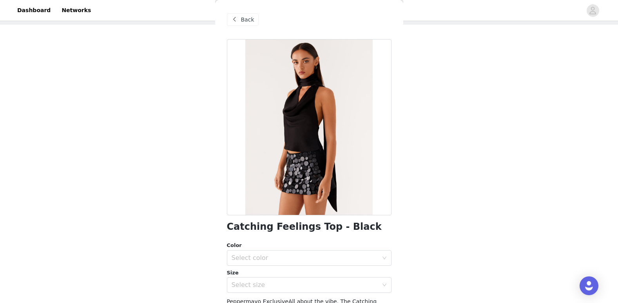
click at [253, 23] on div "Back" at bounding box center [243, 19] width 32 height 13
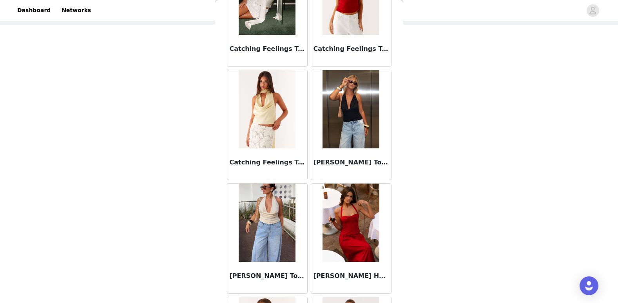
scroll to position [1451, 0]
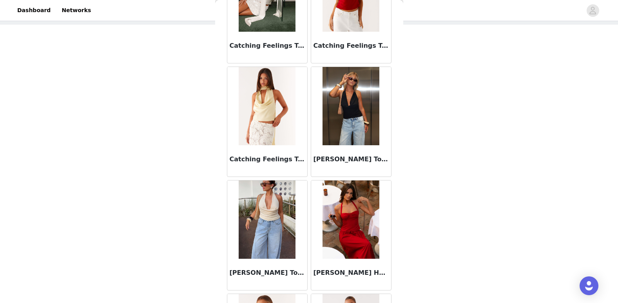
click at [364, 89] on img at bounding box center [351, 106] width 57 height 78
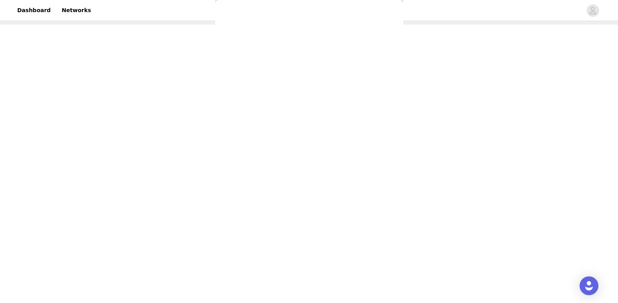
scroll to position [0, 0]
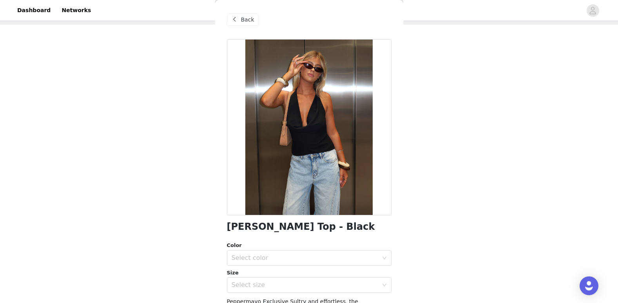
click at [233, 20] on span at bounding box center [234, 19] width 9 height 9
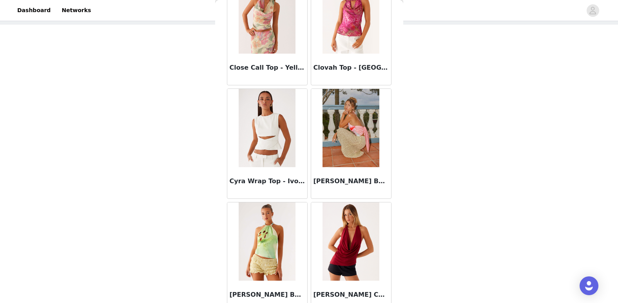
scroll to position [2033, 0]
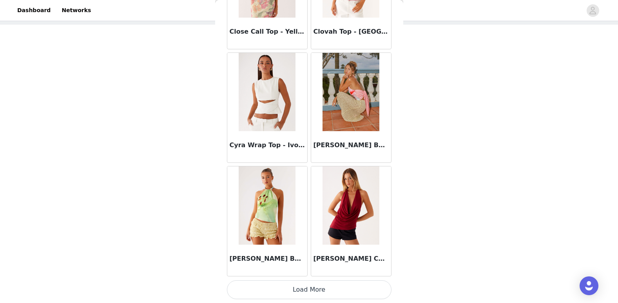
click at [291, 295] on button "Load More" at bounding box center [309, 290] width 165 height 19
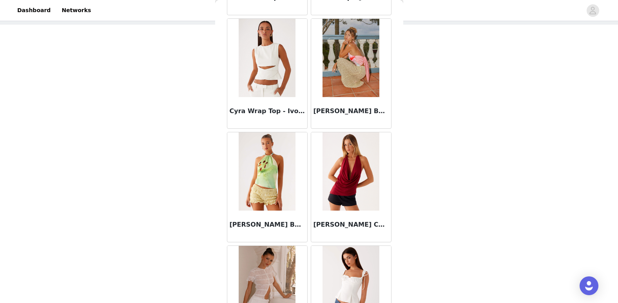
scroll to position [2151, 0]
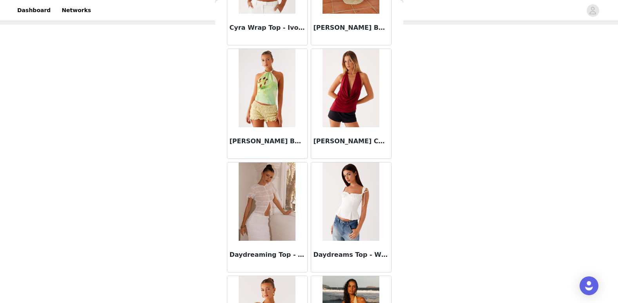
click at [348, 76] on img at bounding box center [351, 88] width 57 height 78
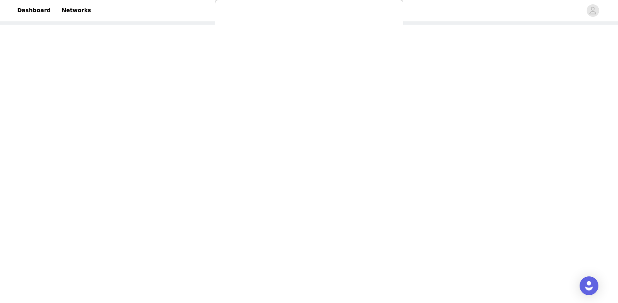
scroll to position [0, 0]
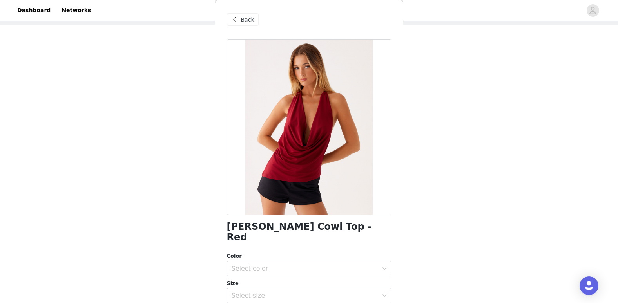
click at [252, 22] on span "Back" at bounding box center [247, 20] width 13 height 8
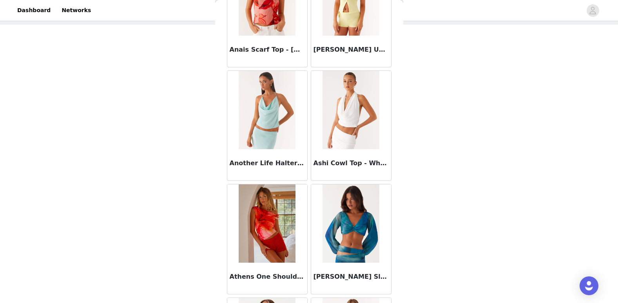
scroll to position [235, 0]
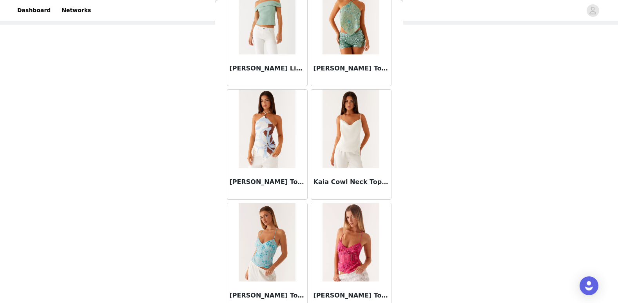
click at [420, 285] on div "STEP 1 OF 5 Select your styles! Please note that the sizes are in EU Sizes 2/4 …" at bounding box center [309, 144] width 618 height 320
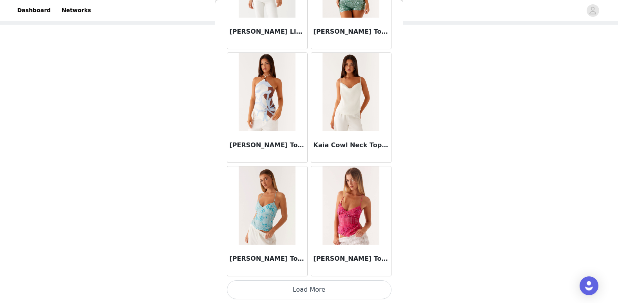
click at [319, 294] on button "Load More" at bounding box center [309, 290] width 165 height 19
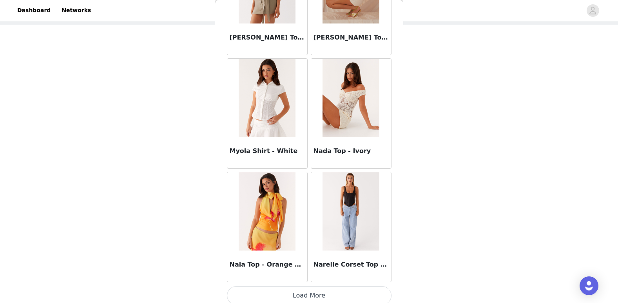
scroll to position [4307, 0]
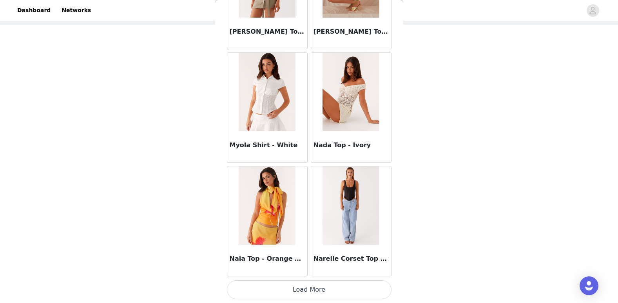
click at [350, 285] on button "Load More" at bounding box center [309, 290] width 165 height 19
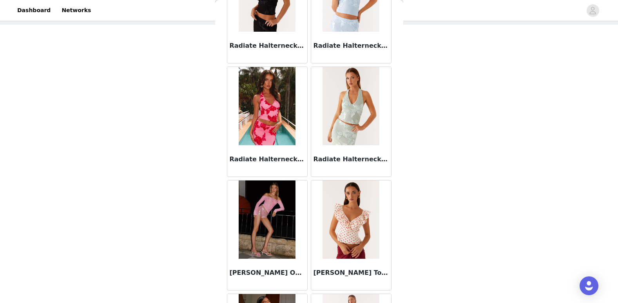
scroll to position [5444, 0]
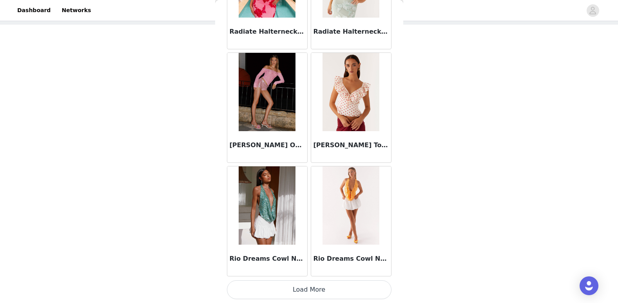
click at [349, 297] on button "Load More" at bounding box center [309, 290] width 165 height 19
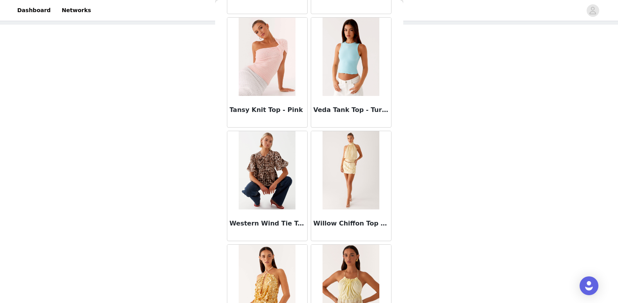
scroll to position [6581, 0]
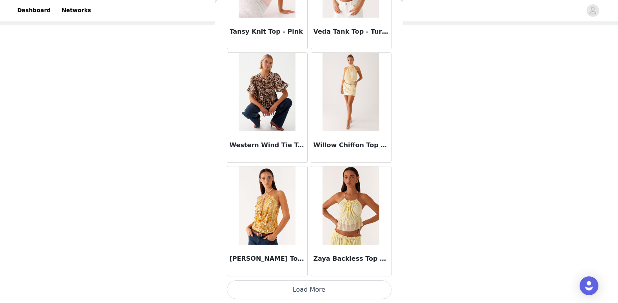
click at [309, 294] on button "Load More" at bounding box center [309, 290] width 165 height 19
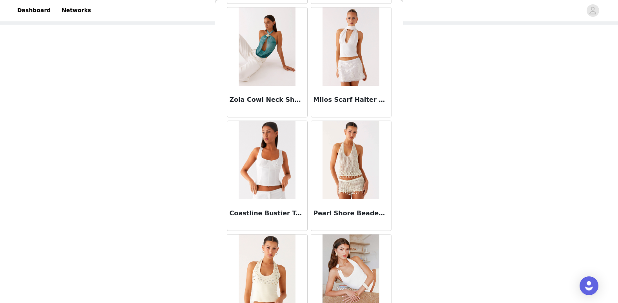
scroll to position [6897, 0]
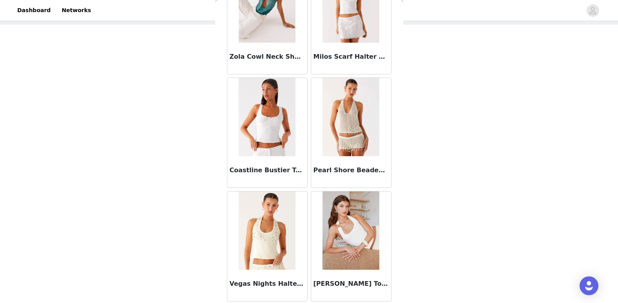
click at [294, 255] on img at bounding box center [267, 231] width 57 height 78
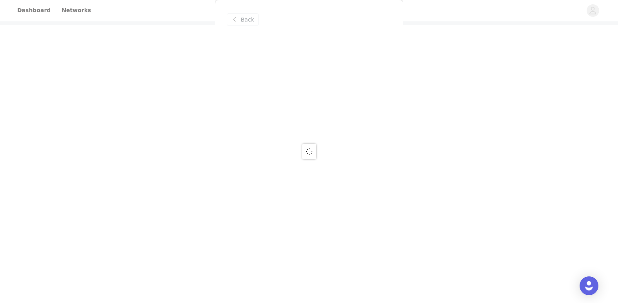
scroll to position [0, 0]
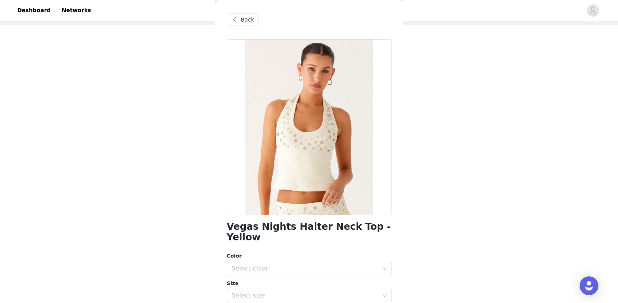
click at [247, 15] on div "Back" at bounding box center [243, 19] width 32 height 13
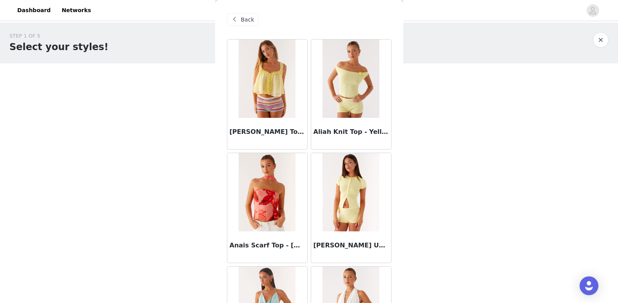
click at [258, 24] on div "Back" at bounding box center [309, 19] width 165 height 39
click at [256, 19] on div "Back" at bounding box center [243, 19] width 32 height 13
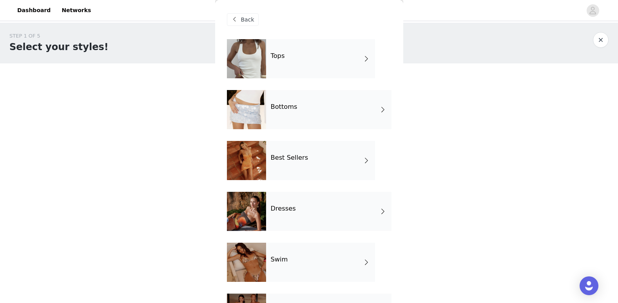
click at [254, 19] on div "Back" at bounding box center [243, 19] width 32 height 13
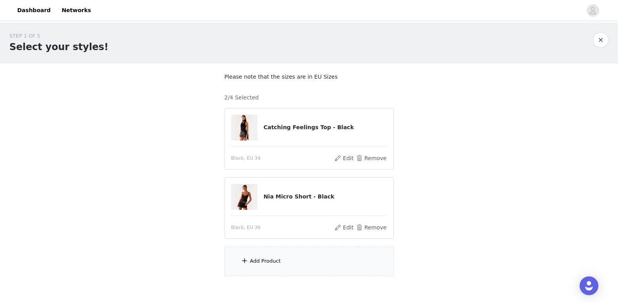
click at [304, 266] on div "Add Product" at bounding box center [309, 261] width 169 height 29
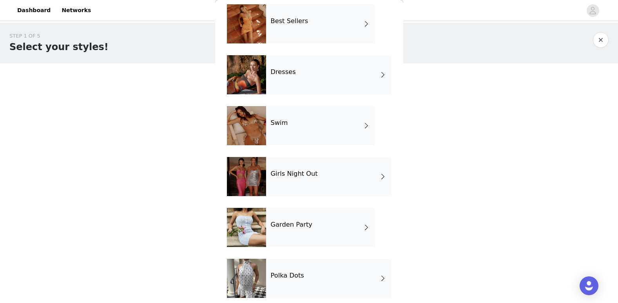
scroll to position [143, 0]
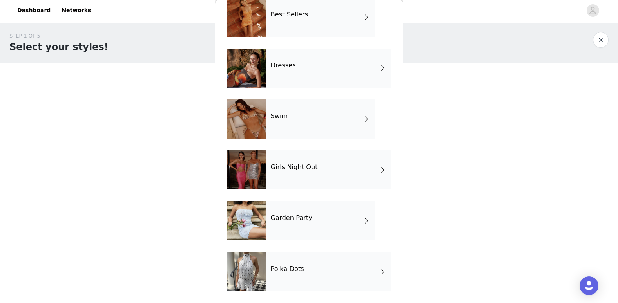
click at [347, 263] on div "Polka Dots" at bounding box center [328, 271] width 125 height 39
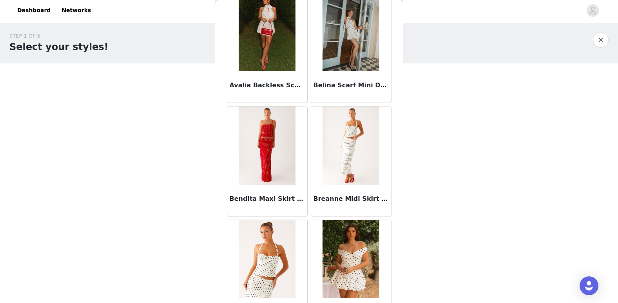
scroll to position [0, 0]
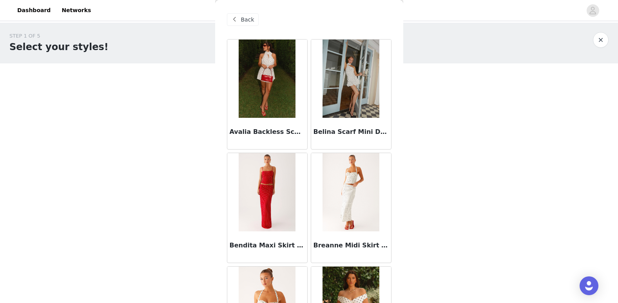
click at [253, 23] on div "Back" at bounding box center [243, 19] width 32 height 13
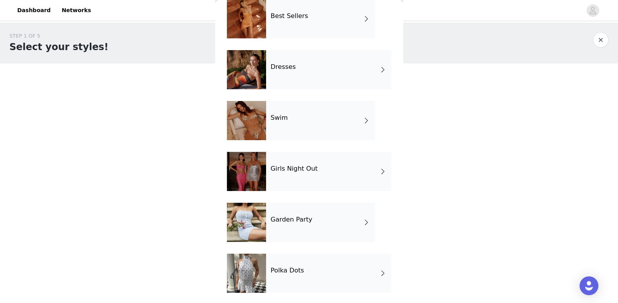
scroll to position [143, 0]
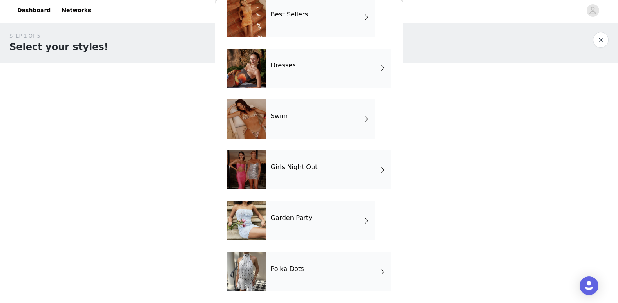
click at [305, 227] on div "Garden Party" at bounding box center [320, 221] width 109 height 39
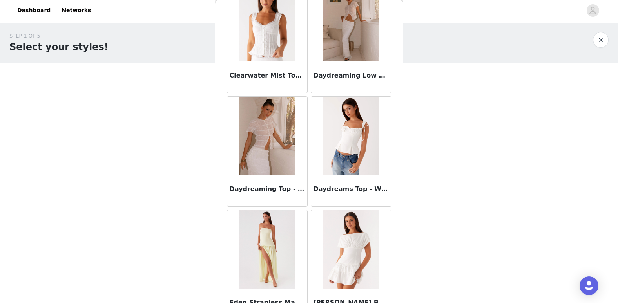
scroll to position [681, 0]
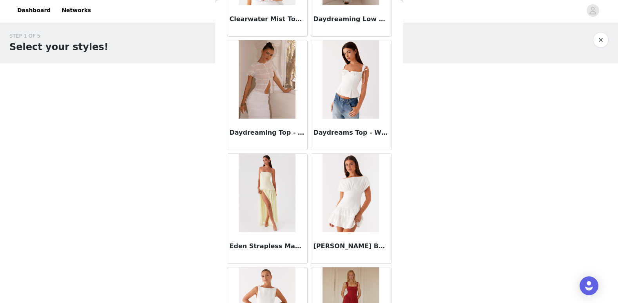
click at [289, 109] on img at bounding box center [267, 79] width 57 height 78
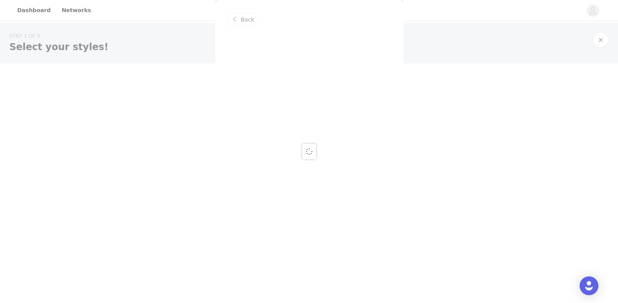
scroll to position [0, 0]
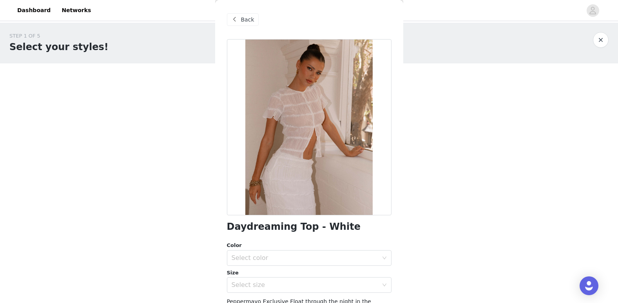
click at [237, 24] on span at bounding box center [234, 19] width 9 height 9
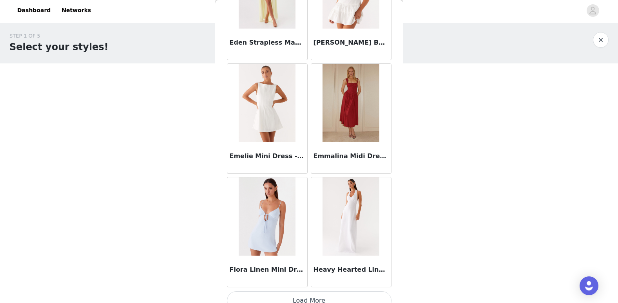
scroll to position [896, 0]
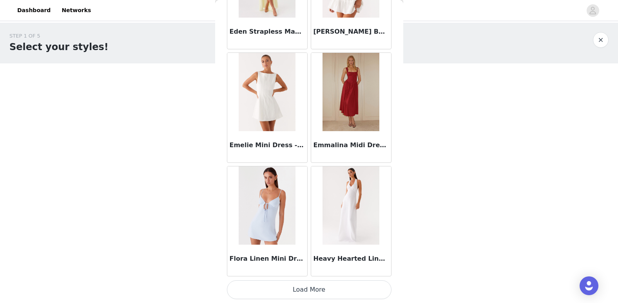
click at [352, 283] on button "Load More" at bounding box center [309, 290] width 165 height 19
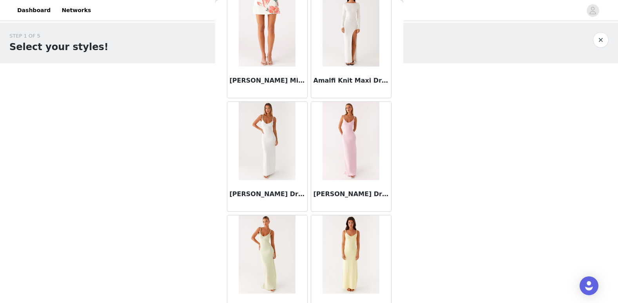
scroll to position [0, 0]
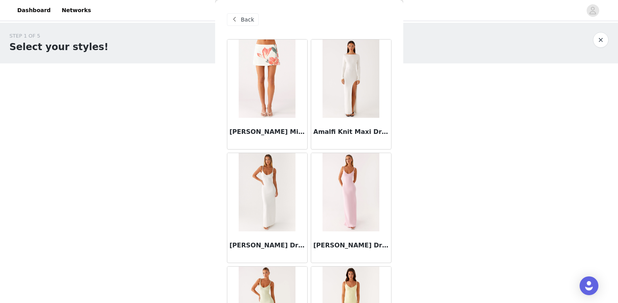
click at [252, 25] on div "Back" at bounding box center [243, 19] width 32 height 13
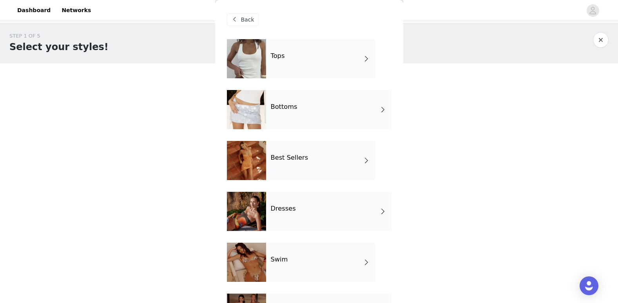
click at [307, 125] on div "Bottoms" at bounding box center [328, 109] width 125 height 39
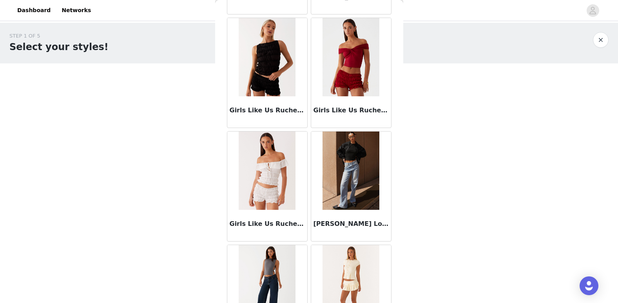
scroll to position [896, 0]
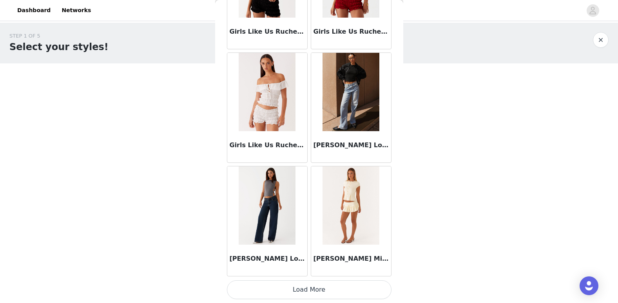
click at [316, 295] on button "Load More" at bounding box center [309, 290] width 165 height 19
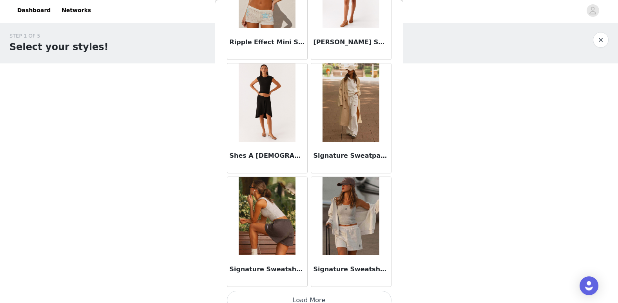
scroll to position [2033, 0]
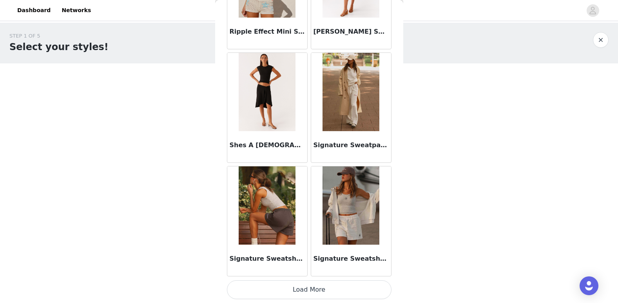
click at [322, 287] on button "Load More" at bounding box center [309, 290] width 165 height 19
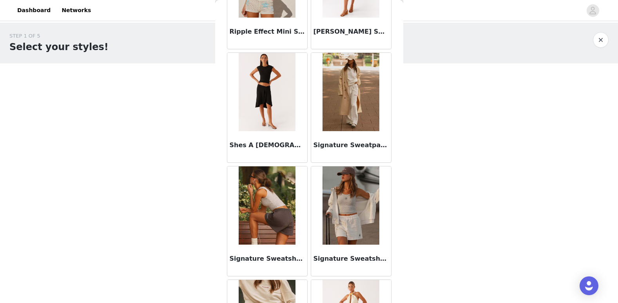
click at [346, 123] on img at bounding box center [351, 92] width 57 height 78
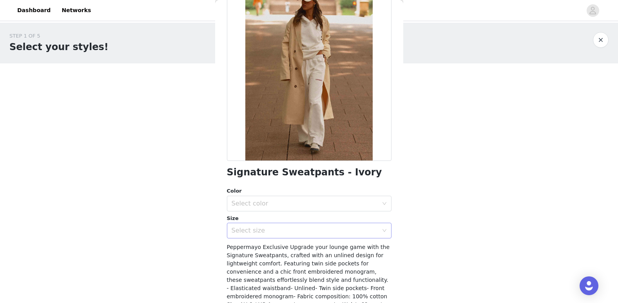
scroll to position [110, 0]
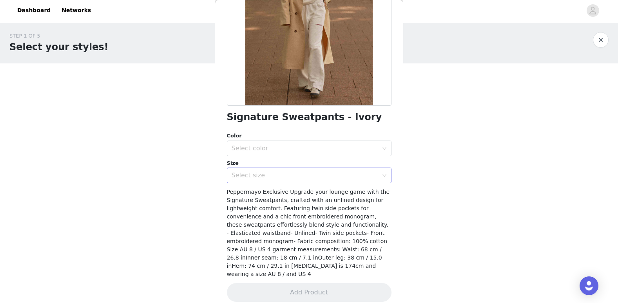
click at [344, 169] on div "Select size" at bounding box center [307, 175] width 150 height 15
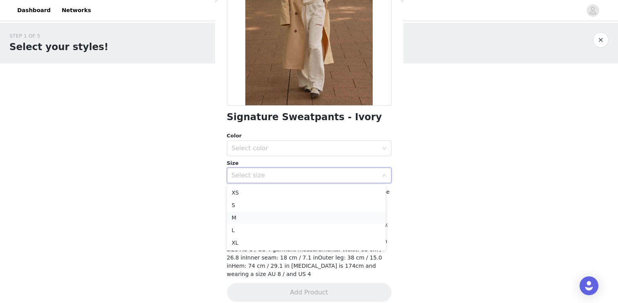
click at [305, 221] on li "M" at bounding box center [306, 218] width 159 height 13
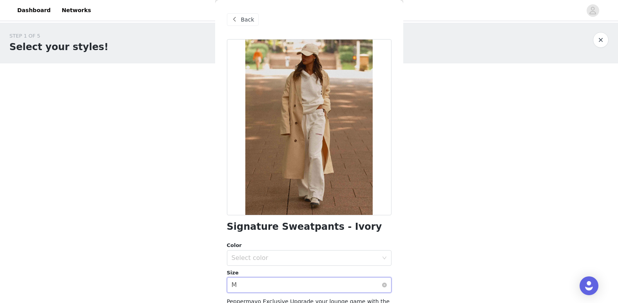
scroll to position [78, 0]
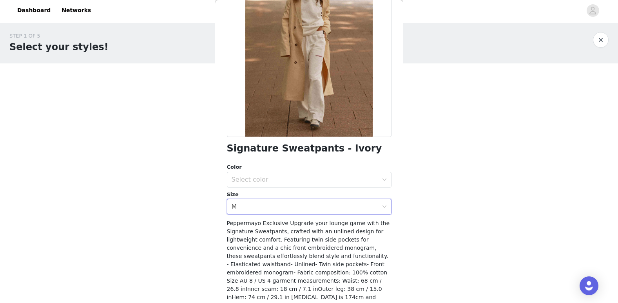
click at [336, 188] on div "Color Select color Size Select size M" at bounding box center [309, 188] width 165 height 51
click at [336, 182] on div "Select color" at bounding box center [305, 180] width 147 height 8
click at [311, 200] on li "Ivory" at bounding box center [306, 197] width 159 height 13
click at [315, 201] on div "Select size M" at bounding box center [307, 207] width 150 height 15
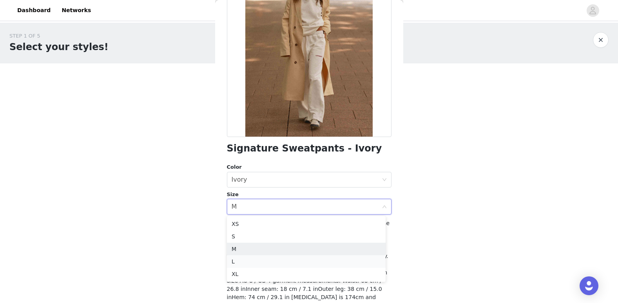
click at [296, 258] on li "L" at bounding box center [306, 262] width 159 height 13
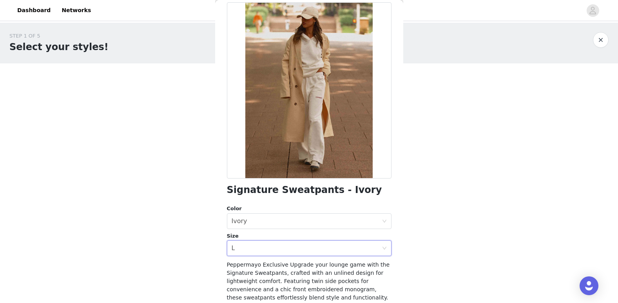
scroll to position [0, 0]
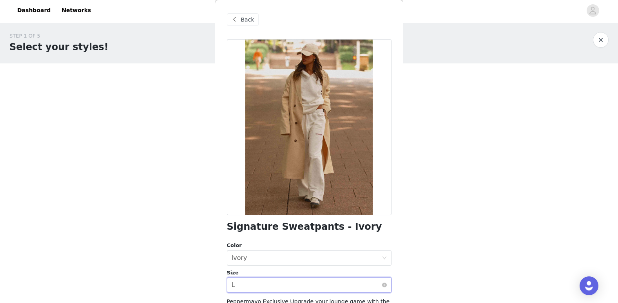
click at [325, 287] on div "Select size L" at bounding box center [307, 285] width 150 height 15
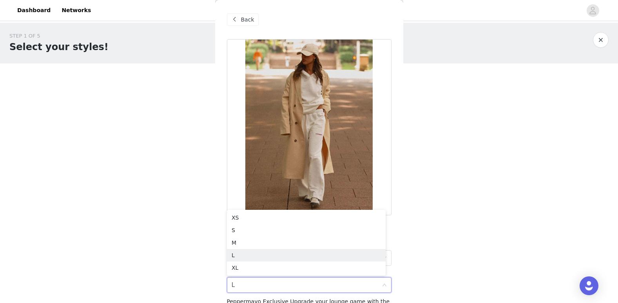
click at [406, 204] on div "STEP 1 OF 5 Select your styles! Please note that the sizes are in EU Sizes 2/4 …" at bounding box center [309, 154] width 618 height 263
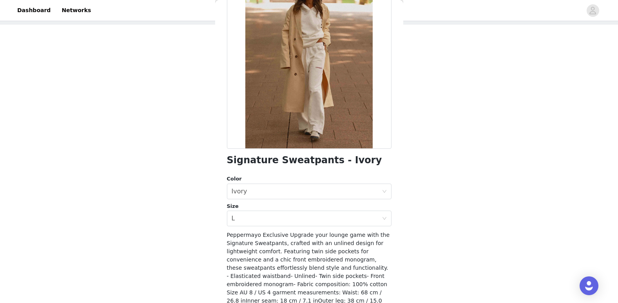
scroll to position [110, 0]
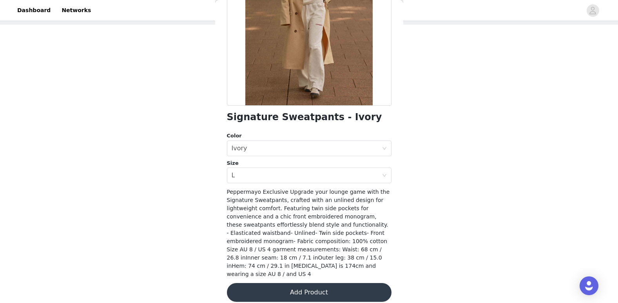
click at [310, 291] on button "Add Product" at bounding box center [309, 292] width 165 height 19
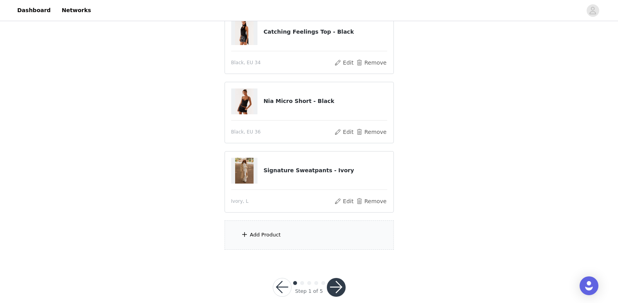
scroll to position [108, 0]
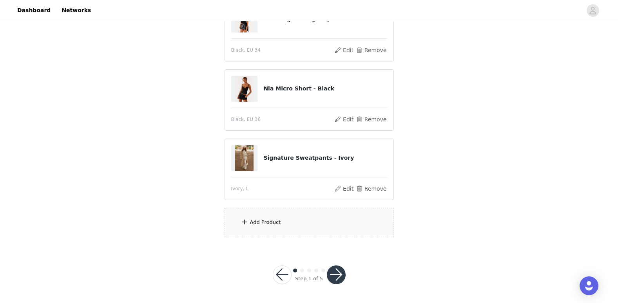
click at [340, 225] on div "Add Product" at bounding box center [309, 222] width 169 height 29
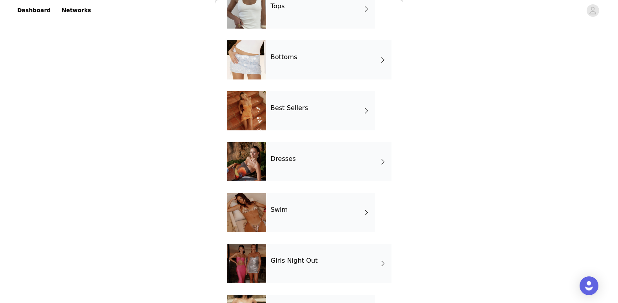
scroll to position [0, 0]
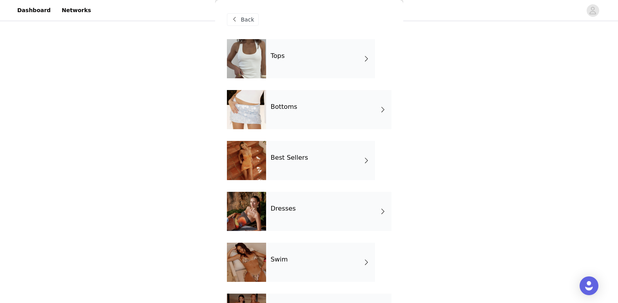
click at [348, 70] on div "Tops" at bounding box center [320, 58] width 109 height 39
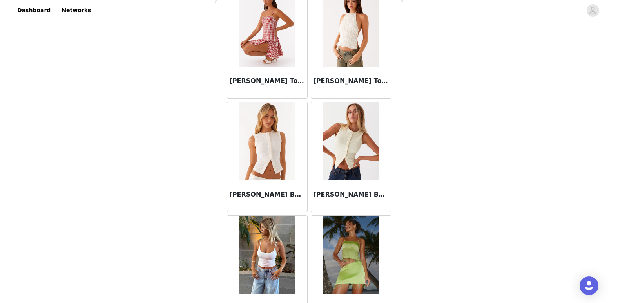
scroll to position [706, 0]
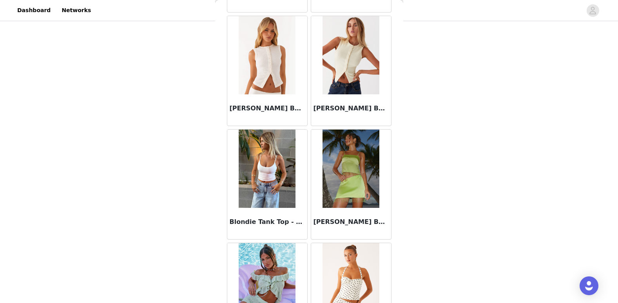
click at [270, 170] on img at bounding box center [267, 169] width 57 height 78
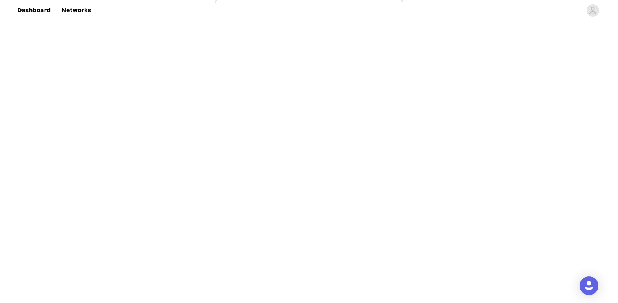
scroll to position [0, 0]
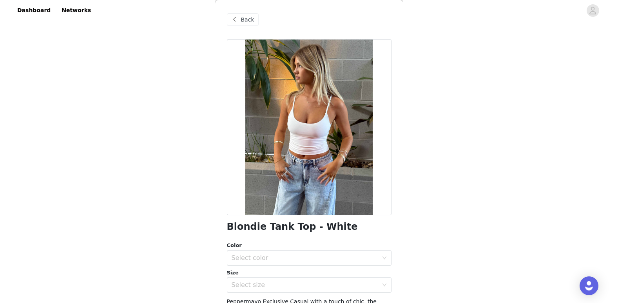
click at [252, 22] on div "Back" at bounding box center [243, 19] width 32 height 13
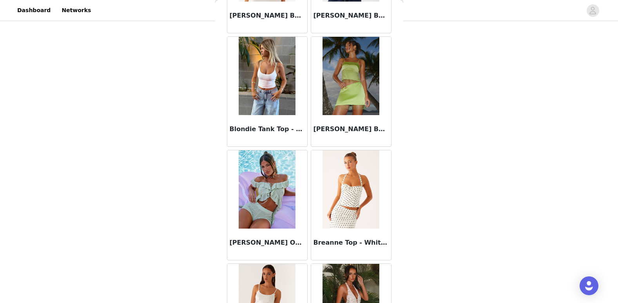
scroll to position [896, 0]
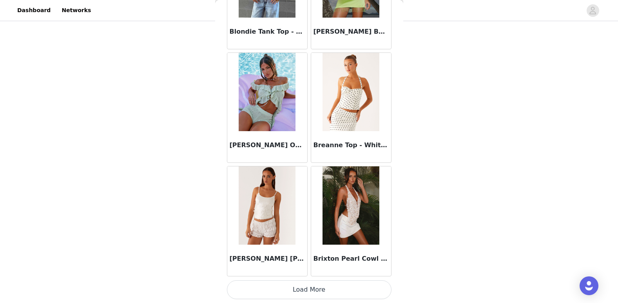
click at [311, 293] on button "Load More" at bounding box center [309, 290] width 165 height 19
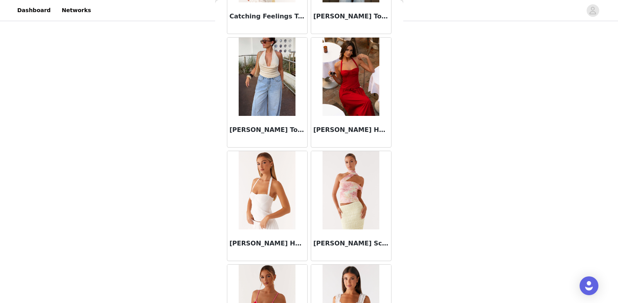
scroll to position [1641, 0]
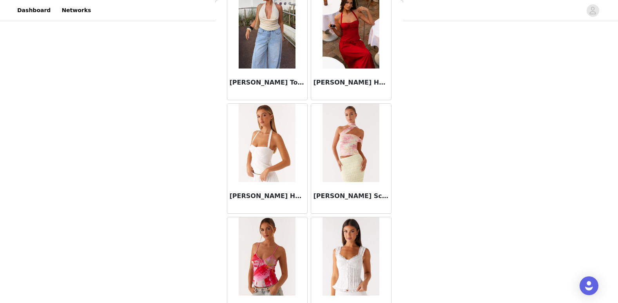
click at [276, 169] on img at bounding box center [267, 143] width 57 height 78
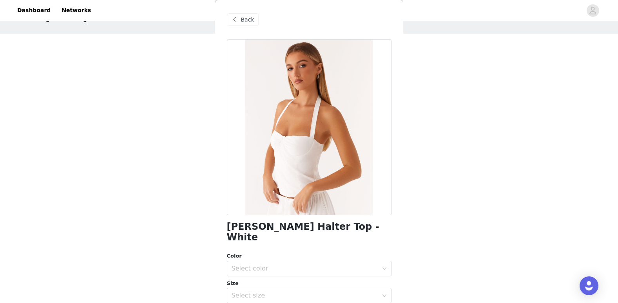
scroll to position [108, 0]
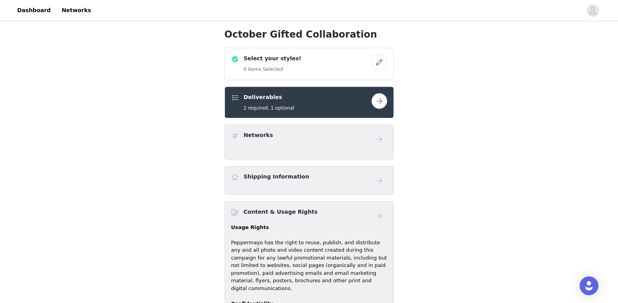
scroll to position [157, 0]
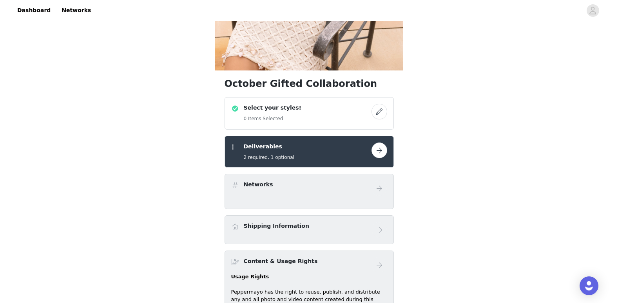
click at [369, 111] on div "Select your styles! 0 Items Selected" at bounding box center [301, 113] width 140 height 19
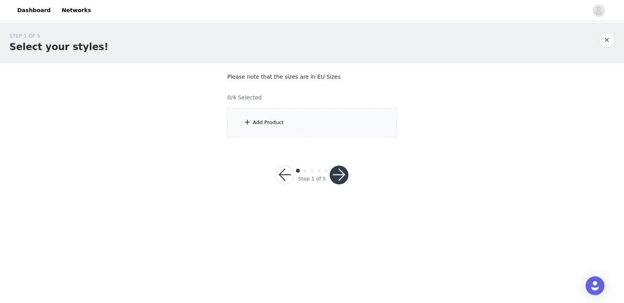
click at [334, 179] on button "button" at bounding box center [339, 175] width 19 height 19
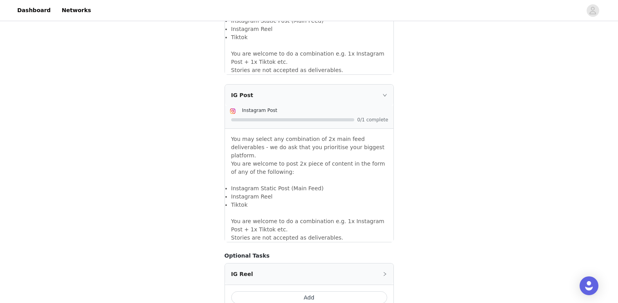
scroll to position [683, 0]
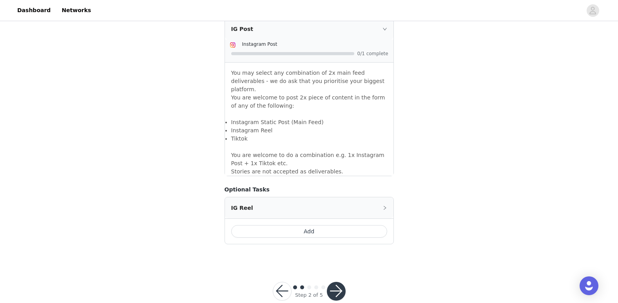
click at [286, 282] on button "button" at bounding box center [282, 291] width 19 height 19
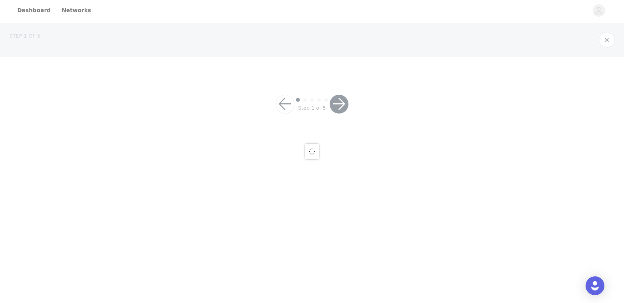
click at [286, 271] on div at bounding box center [312, 151] width 624 height 303
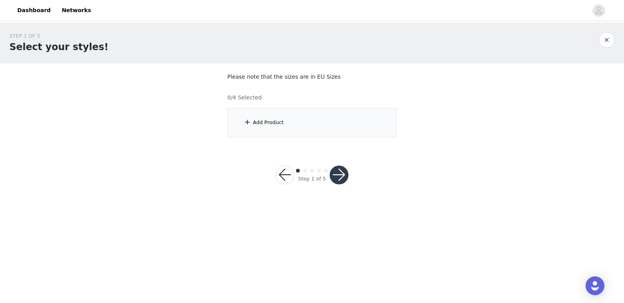
click at [273, 129] on div "Add Product" at bounding box center [311, 122] width 169 height 29
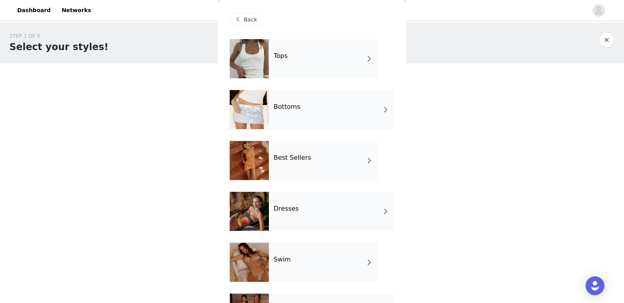
click at [327, 209] on div "Dresses" at bounding box center [331, 211] width 125 height 39
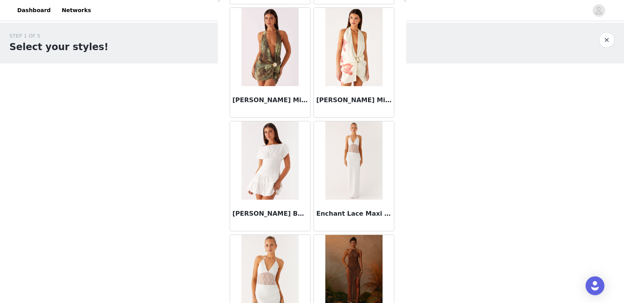
scroll to position [896, 0]
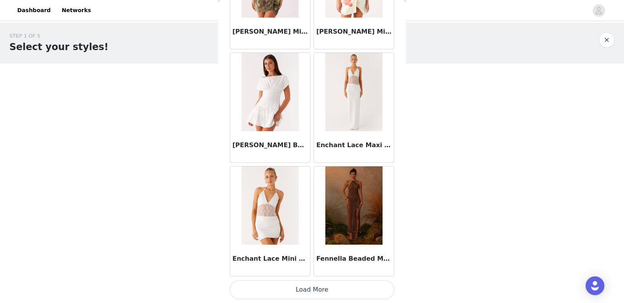
click at [320, 286] on button "Load More" at bounding box center [312, 290] width 165 height 19
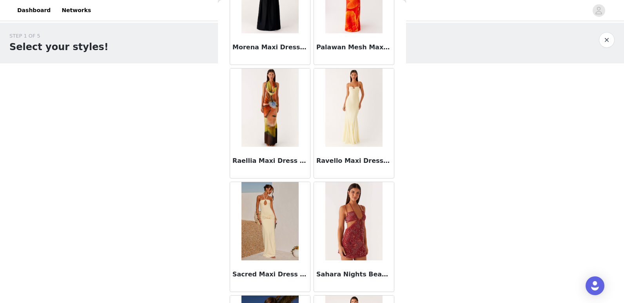
scroll to position [1958, 0]
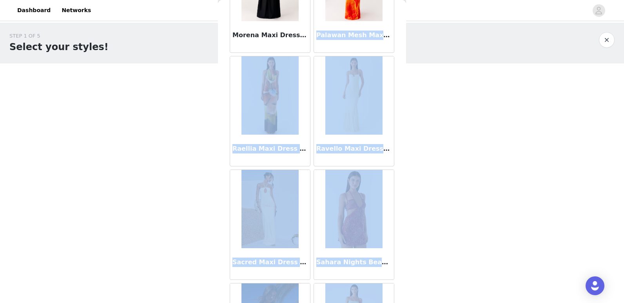
drag, startPoint x: 396, startPoint y: 277, endPoint x: 404, endPoint y: 1, distance: 276.5
click at [404, 1] on div "Back Aletta Sequin Mini Dress - Pink Amelle Maxi Dress - Turquoise [PERSON_NAME…" at bounding box center [312, 151] width 188 height 303
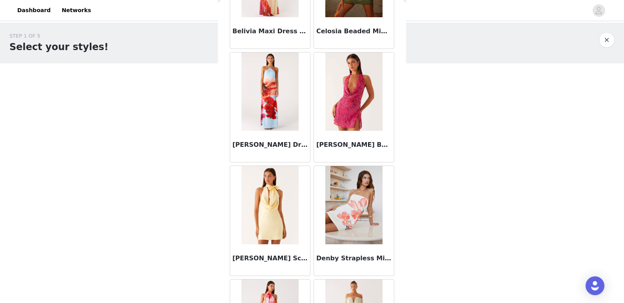
scroll to position [0, 0]
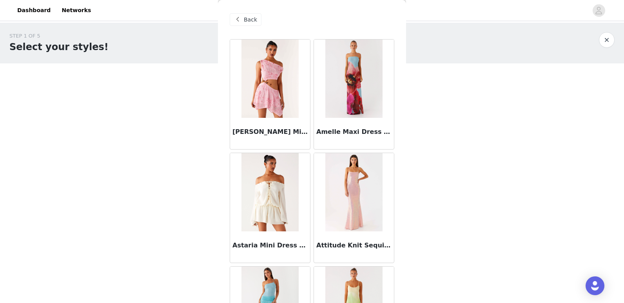
click at [96, 173] on div "STEP 1 OF 5 Select your styles! Please note that the sizes are in EU Sizes 0/4 …" at bounding box center [312, 113] width 624 height 181
click at [238, 14] on div "Back" at bounding box center [246, 19] width 32 height 13
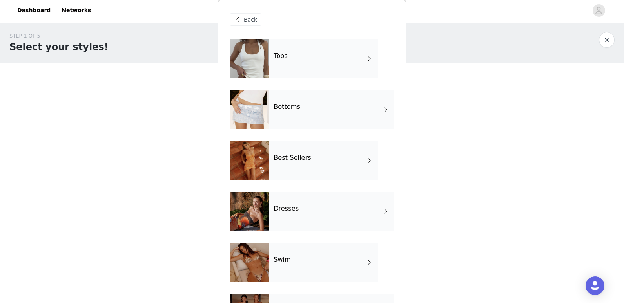
click at [279, 60] on h4 "Tops" at bounding box center [281, 56] width 14 height 7
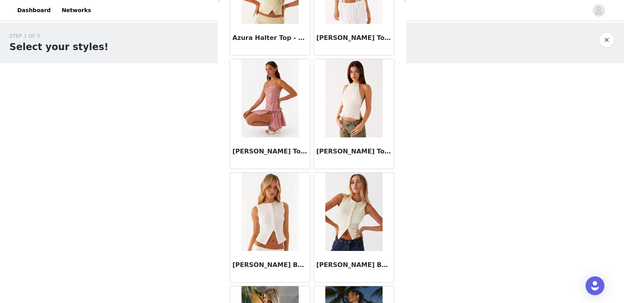
scroll to position [588, 0]
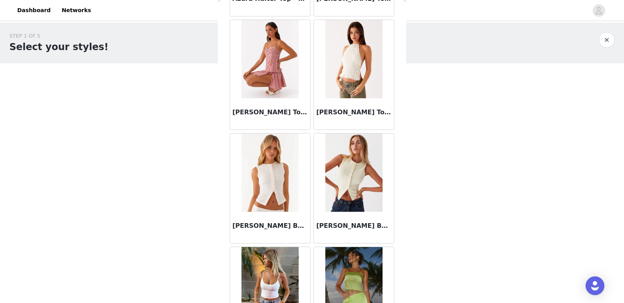
click at [283, 164] on img at bounding box center [270, 173] width 57 height 78
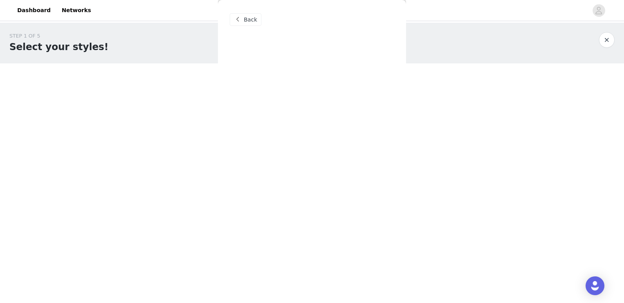
scroll to position [0, 0]
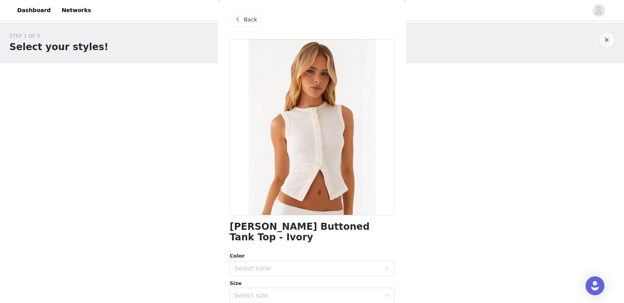
click at [237, 23] on span at bounding box center [237, 19] width 9 height 9
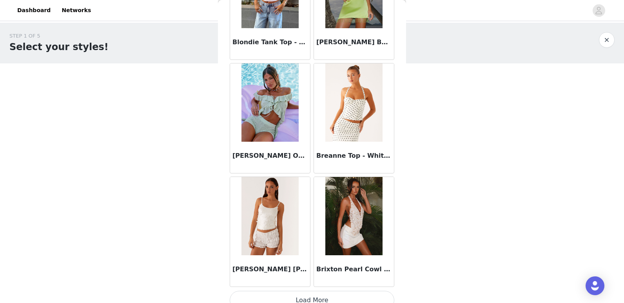
scroll to position [896, 0]
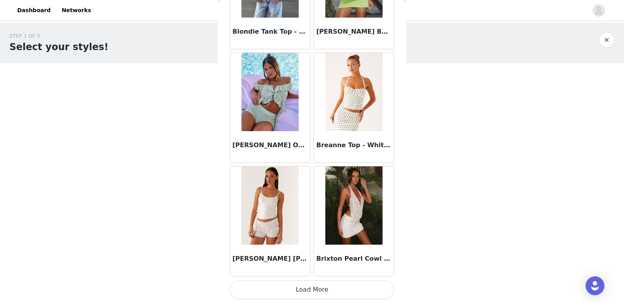
click at [330, 290] on button "Load More" at bounding box center [312, 290] width 165 height 19
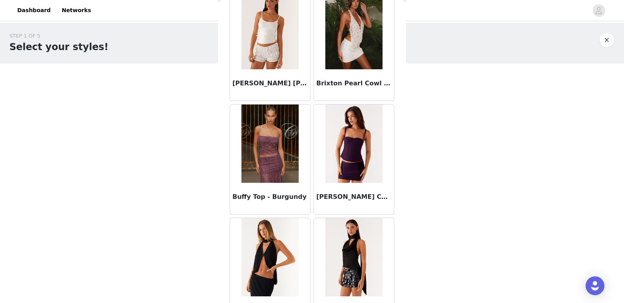
scroll to position [1092, 0]
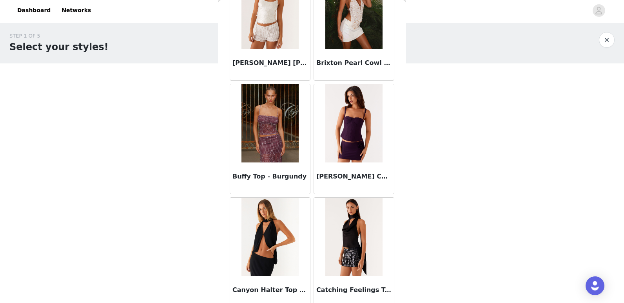
click at [341, 143] on img at bounding box center [353, 123] width 57 height 78
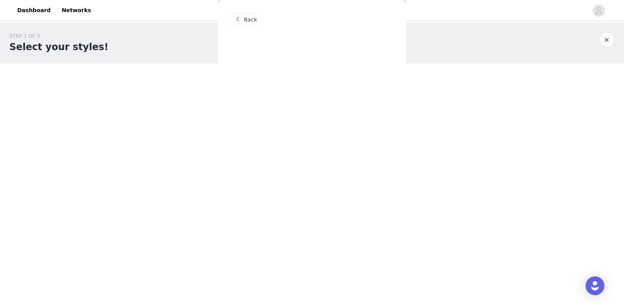
scroll to position [0, 0]
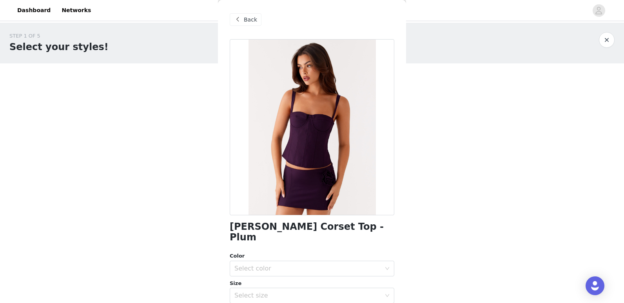
click at [251, 17] on span "Back" at bounding box center [250, 20] width 13 height 8
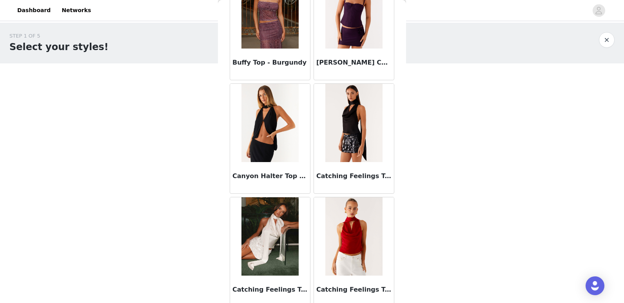
scroll to position [1215, 0]
